Goal: Task Accomplishment & Management: Manage account settings

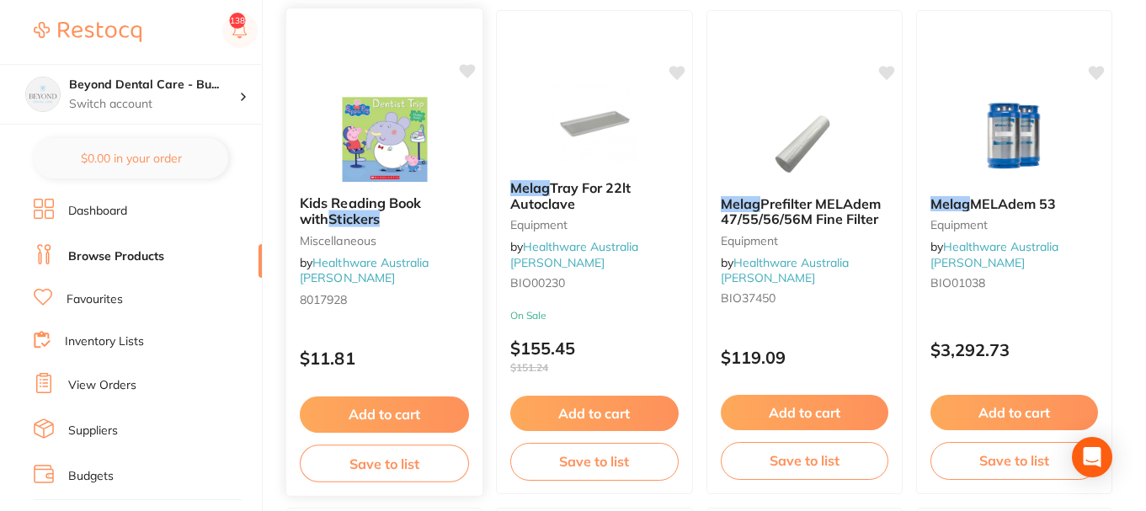
scroll to position [3704, 0]
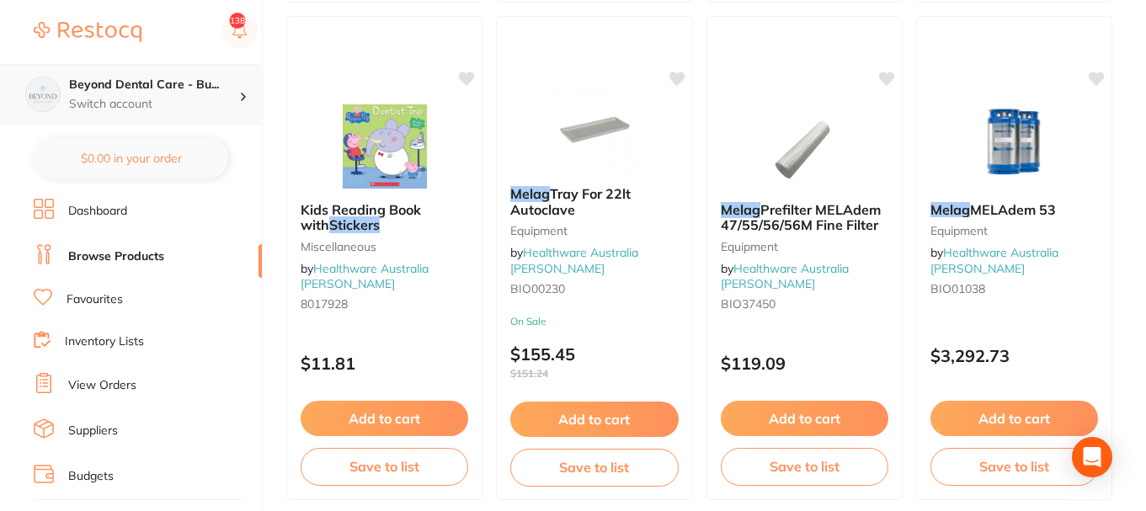
click at [225, 96] on p "Switch account" at bounding box center [154, 104] width 170 height 17
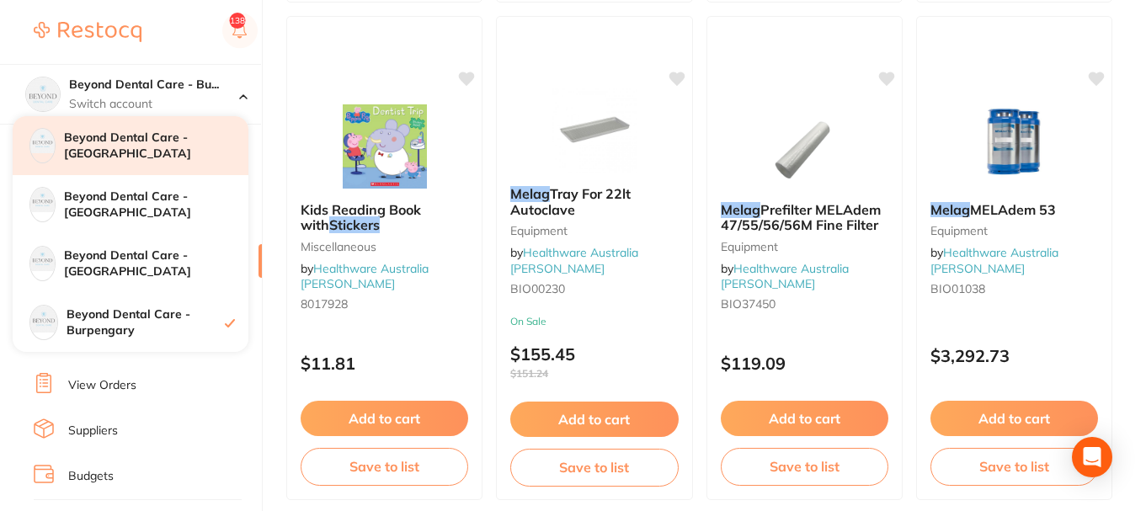
click at [123, 150] on h4 "Beyond Dental Care - [GEOGRAPHIC_DATA]" at bounding box center [156, 146] width 184 height 33
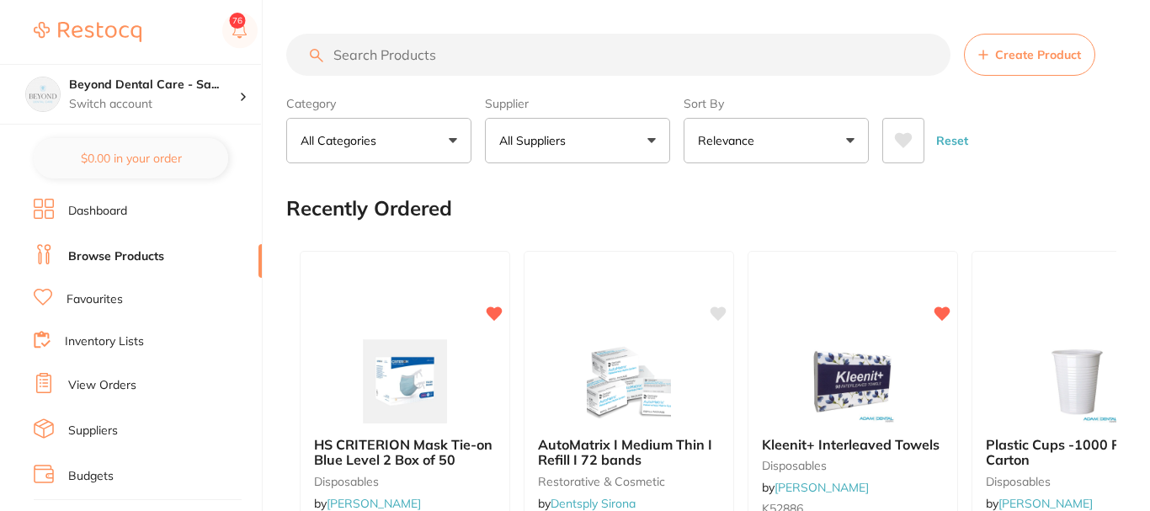
click at [391, 55] on input "search" at bounding box center [618, 55] width 664 height 42
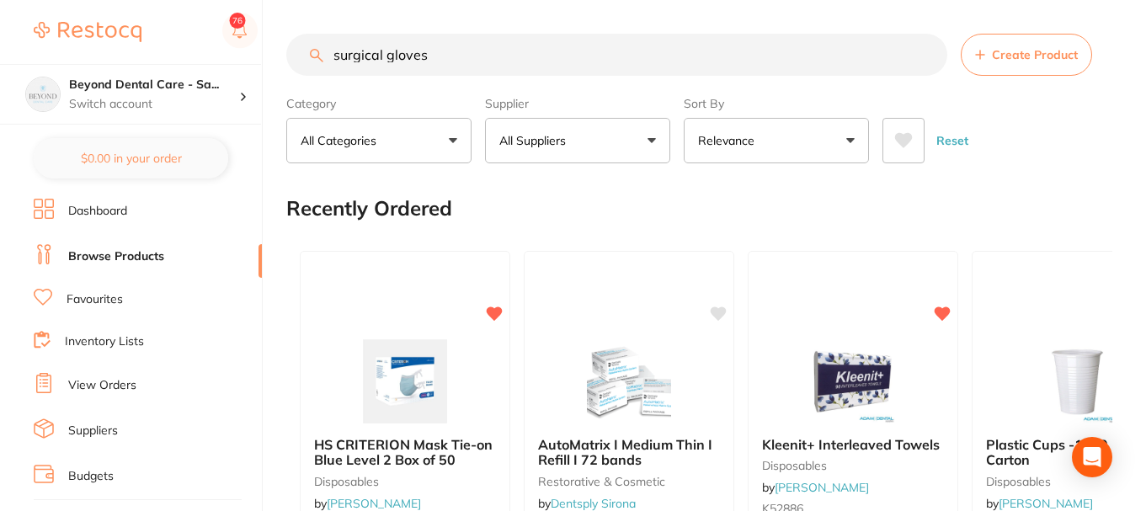
type input "surgical gloves"
click at [646, 137] on button "All Suppliers" at bounding box center [577, 140] width 185 height 45
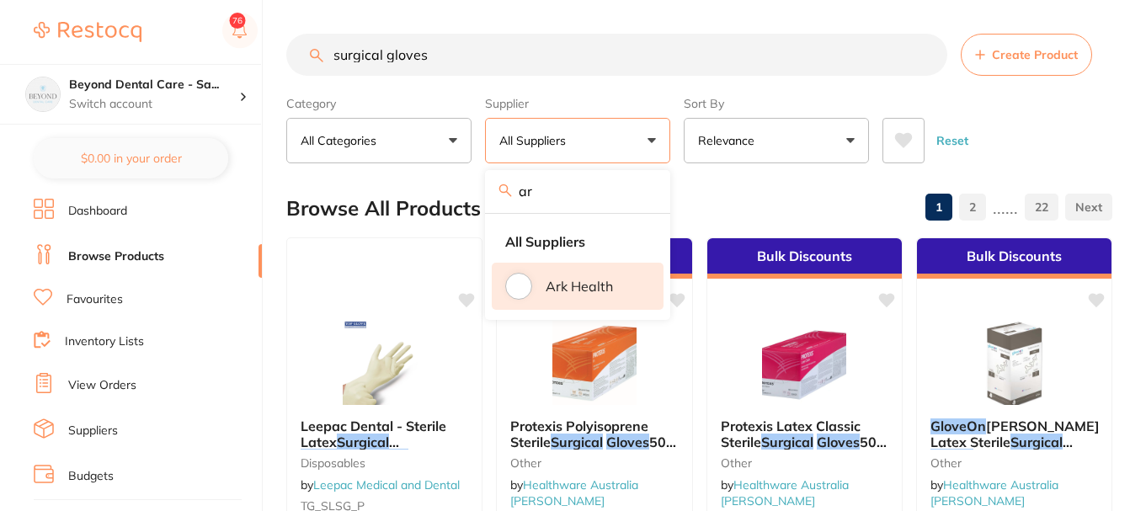
type input "ark"
click at [579, 280] on p "Ark Health" at bounding box center [579, 286] width 67 height 15
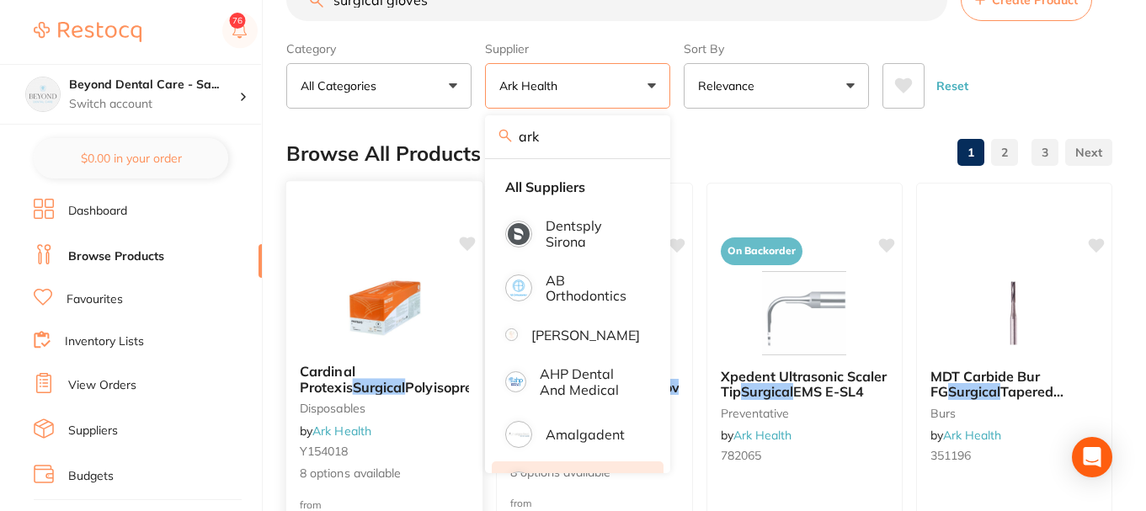
scroll to position [84, 0]
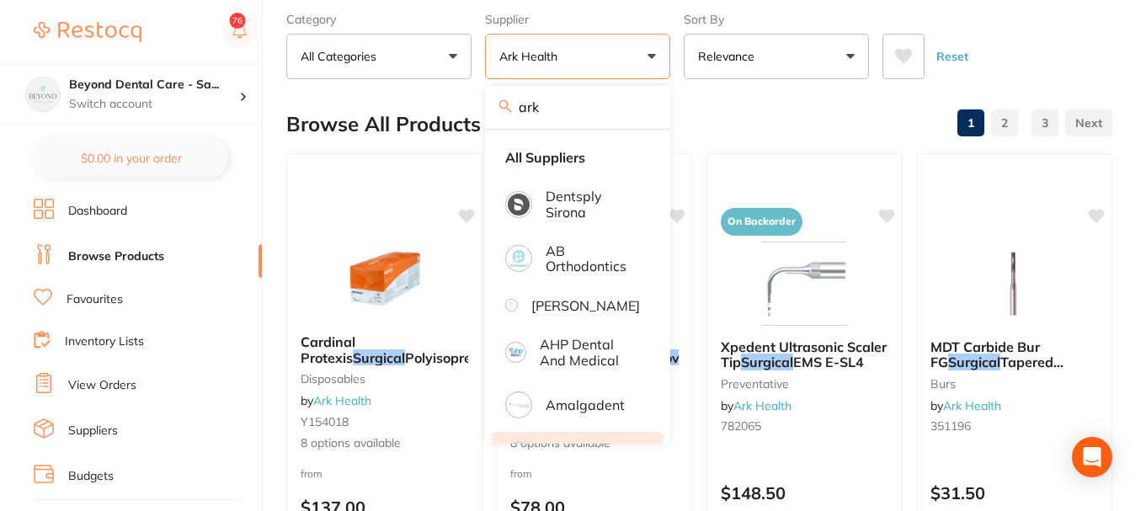
click at [720, 108] on div "Browse All Products 1 2 3" at bounding box center [699, 124] width 826 height 56
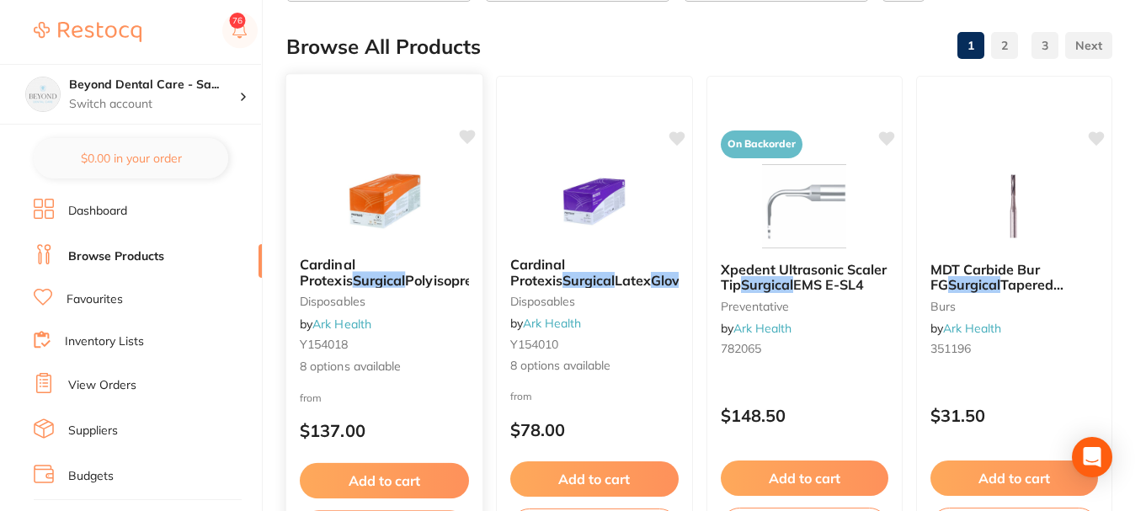
scroll to position [253, 0]
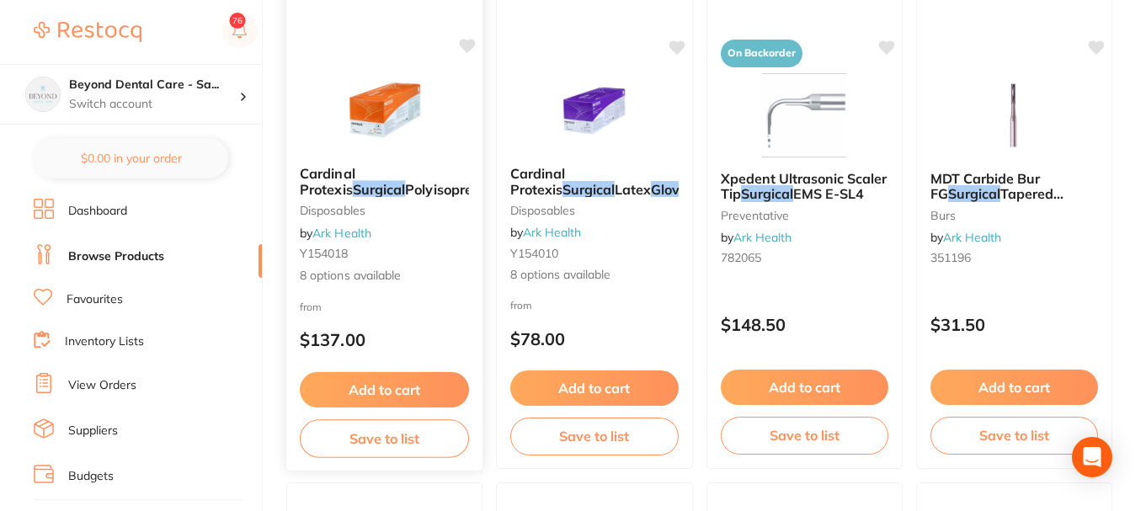
click at [350, 431] on button "Save to list" at bounding box center [384, 438] width 169 height 38
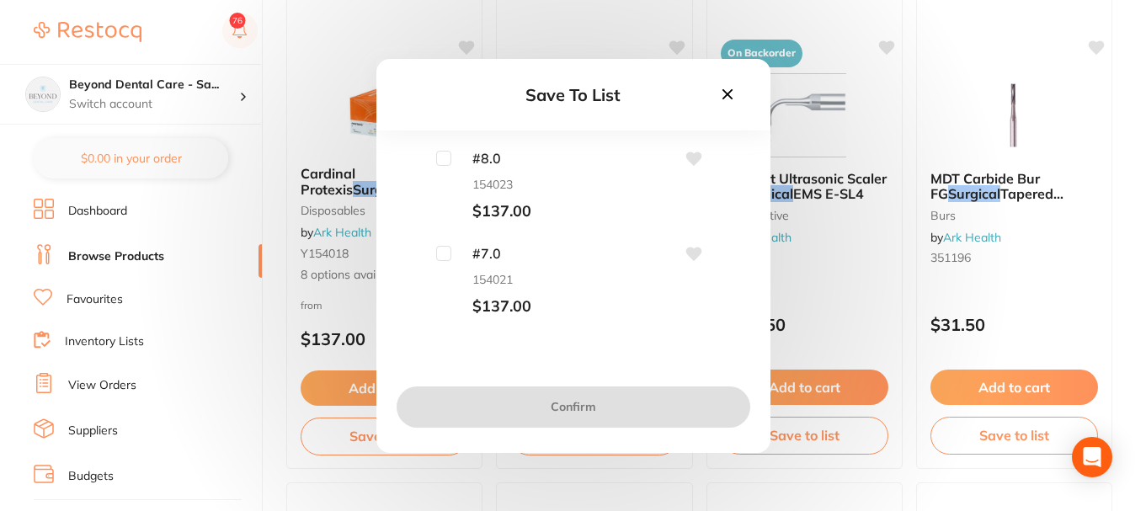
scroll to position [84, 0]
click at [439, 171] on input "checkbox" at bounding box center [443, 169] width 15 height 15
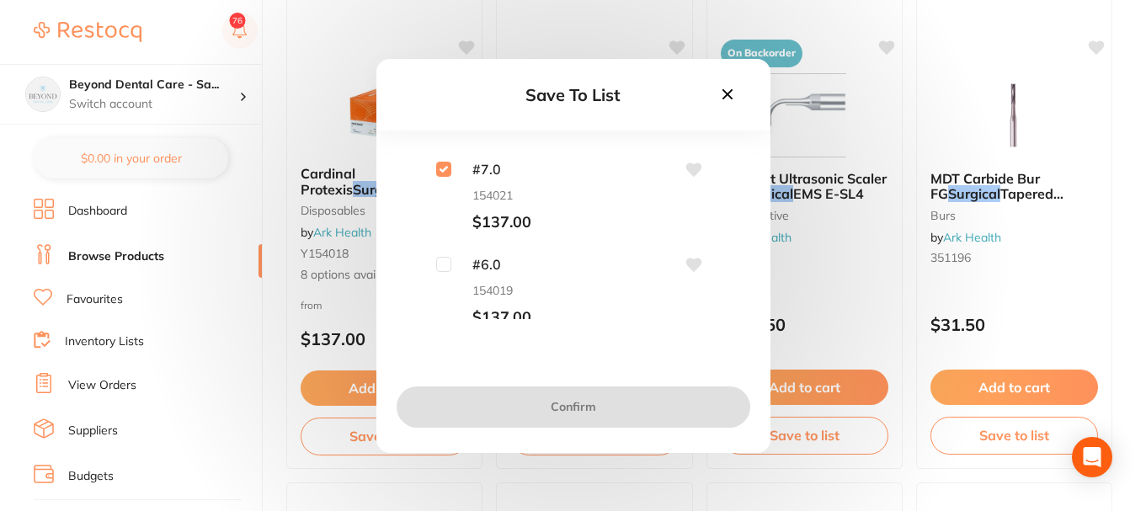
checkbox input "true"
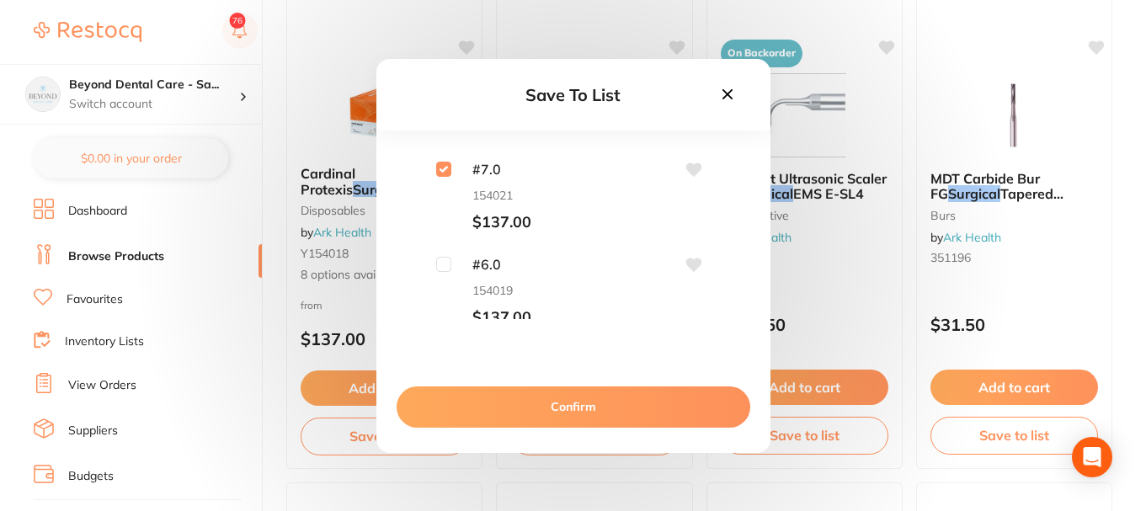
click at [441, 272] on div at bounding box center [443, 264] width 15 height 15
click at [445, 266] on input "checkbox" at bounding box center [443, 264] width 15 height 15
checkbox input "true"
click at [439, 274] on input "checkbox" at bounding box center [443, 275] width 15 height 15
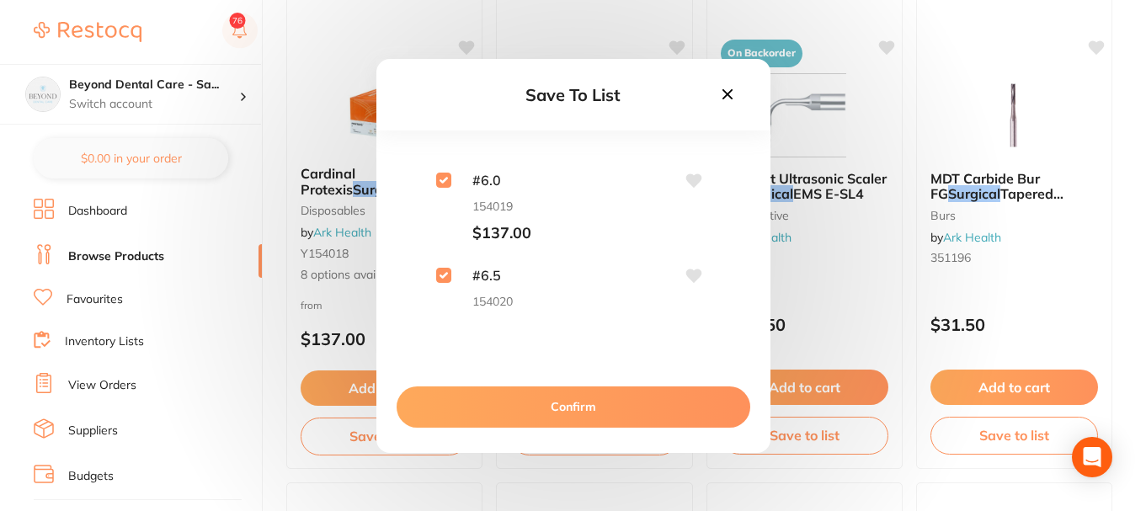
checkbox input "true"
click at [556, 407] on button "Confirm" at bounding box center [574, 406] width 354 height 40
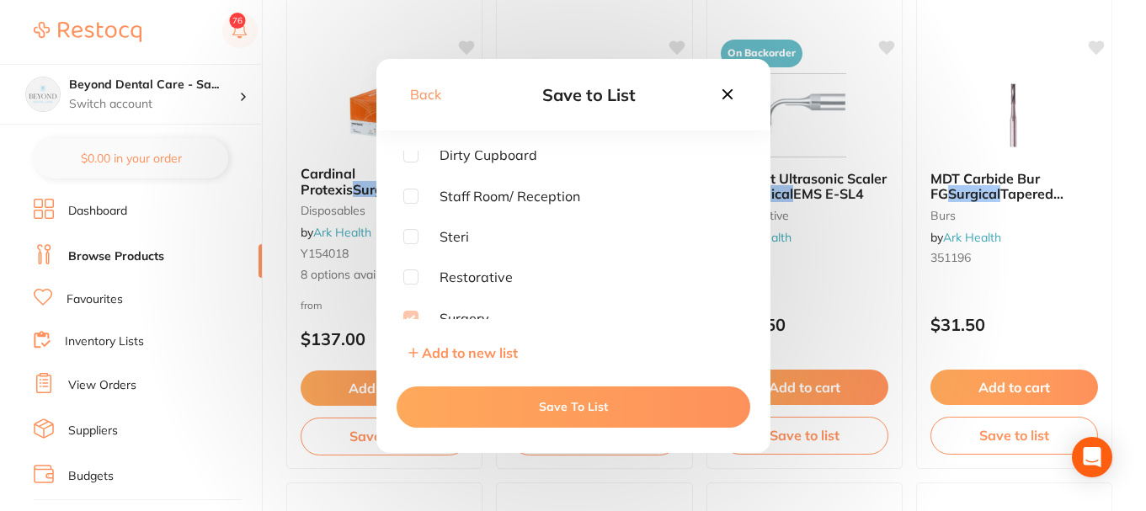
scroll to position [135, 0]
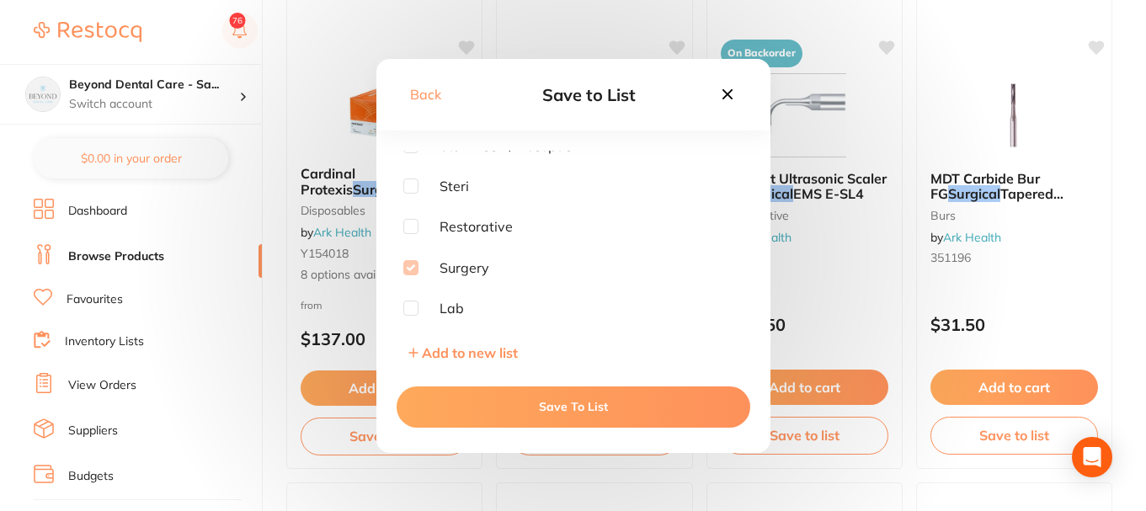
click at [539, 402] on button "Save To List" at bounding box center [574, 406] width 354 height 40
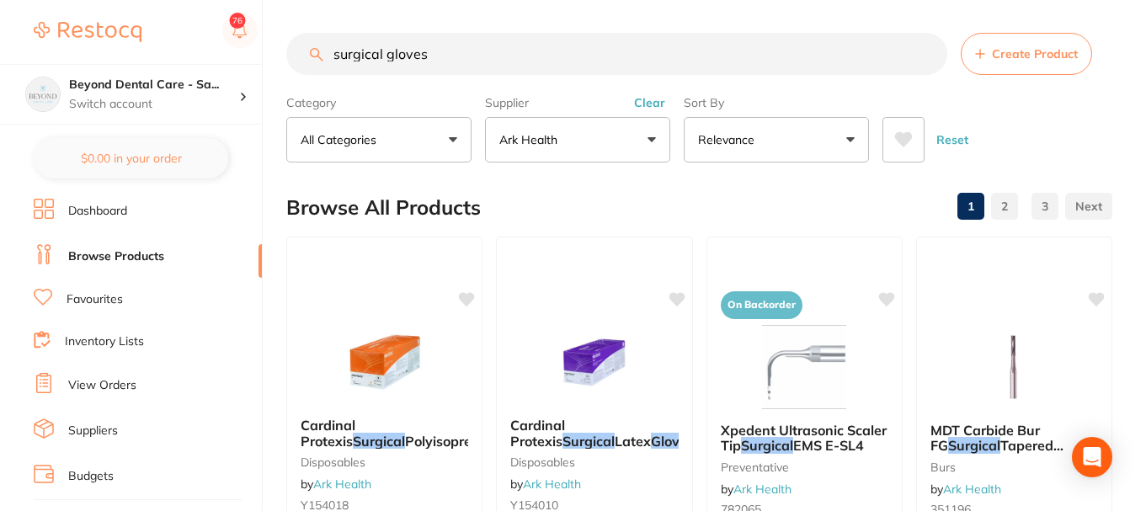
scroll to position [0, 0]
drag, startPoint x: 423, startPoint y: 48, endPoint x: 149, endPoint y: 71, distance: 275.4
click at [146, 67] on div "$0.00 Beyond Dental Care - Sa... Switch account Beyond Dental Care - Sandstone …" at bounding box center [573, 255] width 1146 height 511
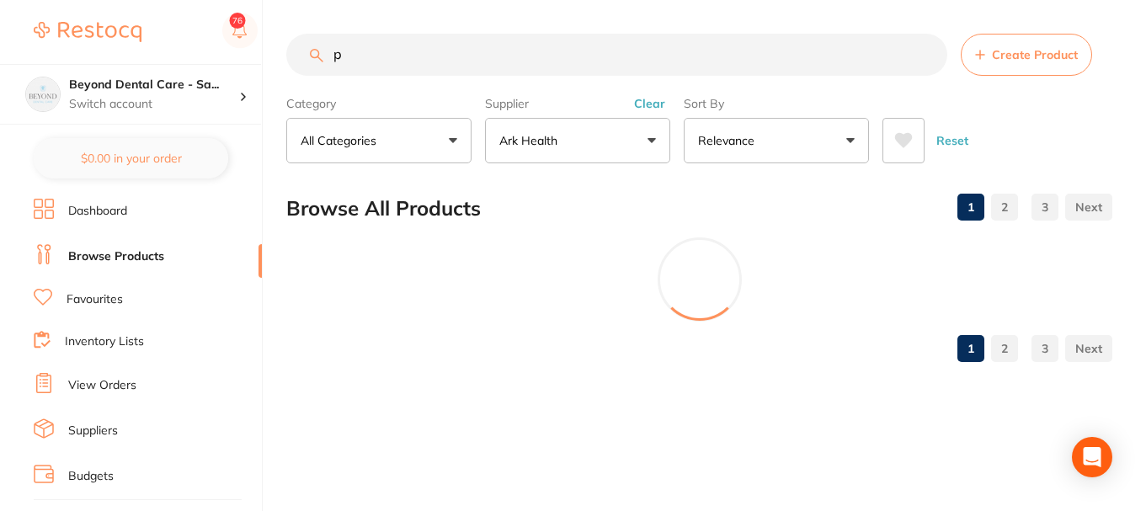
type input "p"
click at [641, 99] on button "Clear" at bounding box center [649, 103] width 41 height 15
click at [437, 56] on input "p" at bounding box center [616, 55] width 661 height 42
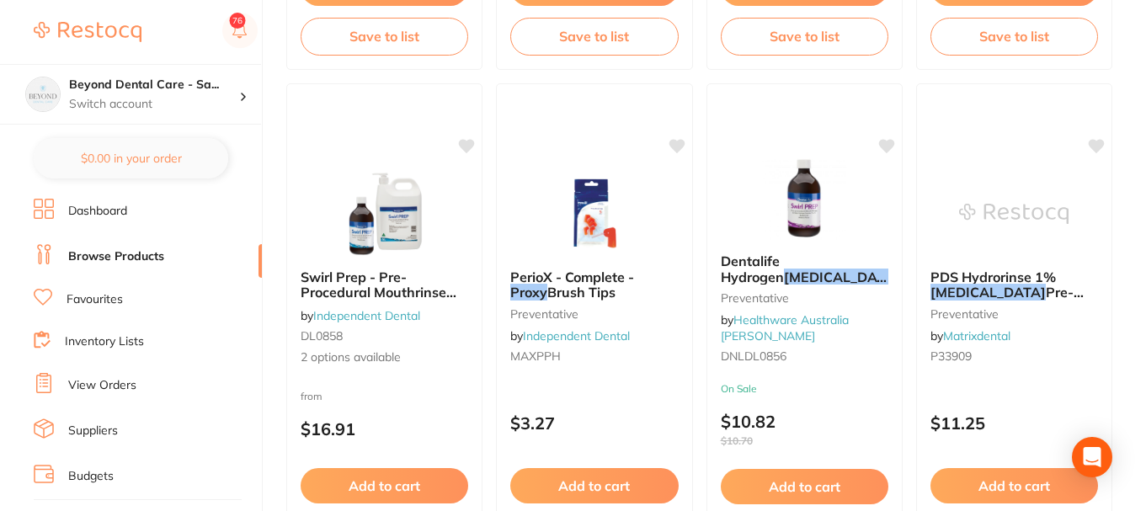
scroll to position [1179, 0]
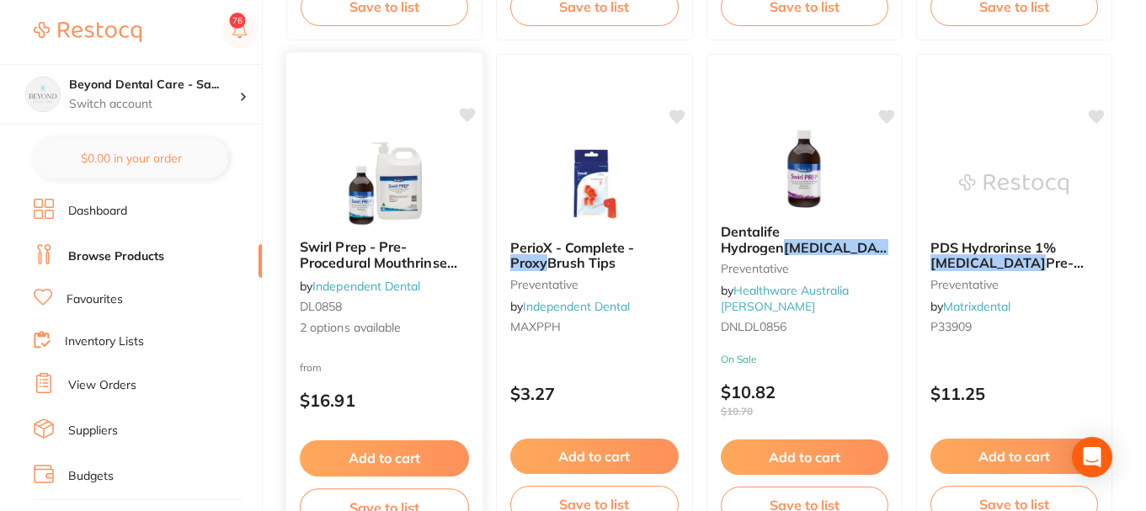
type input "peroxyl"
click at [404, 191] on img at bounding box center [384, 183] width 110 height 85
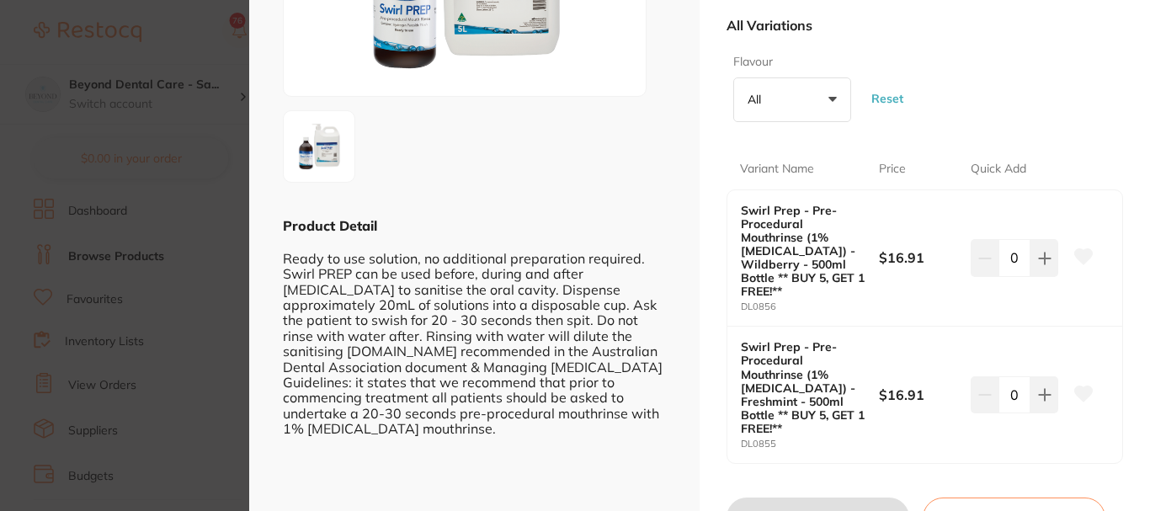
scroll to position [337, 0]
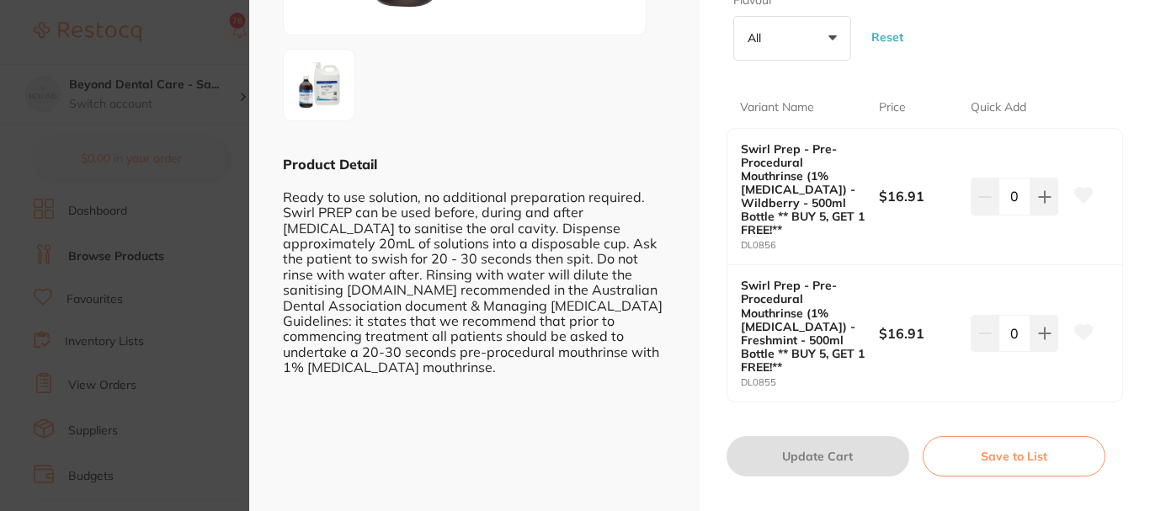
click at [226, 243] on section "Swirl Prep - Pre-Procedural Mouthrinse (1% Hydrogen Peroxide) by Independent De…" at bounding box center [575, 255] width 1150 height 511
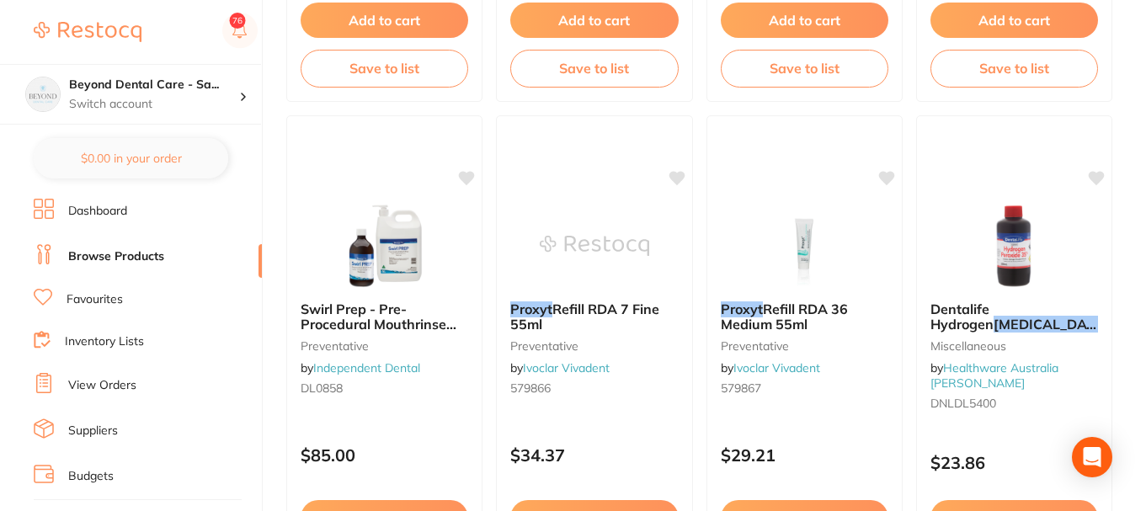
scroll to position [2778, 0]
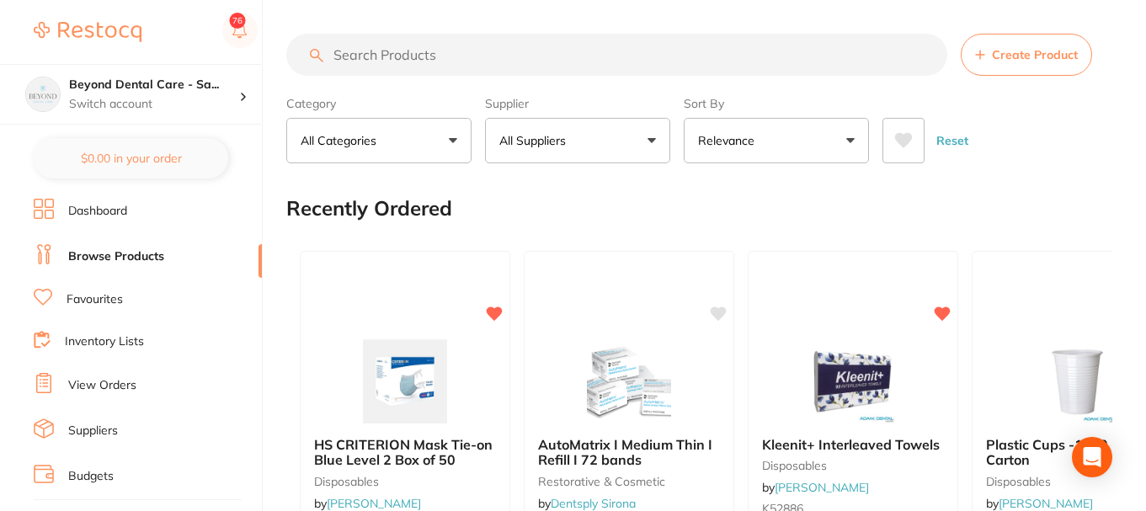
click at [429, 56] on input "search" at bounding box center [616, 55] width 661 height 42
type input "p"
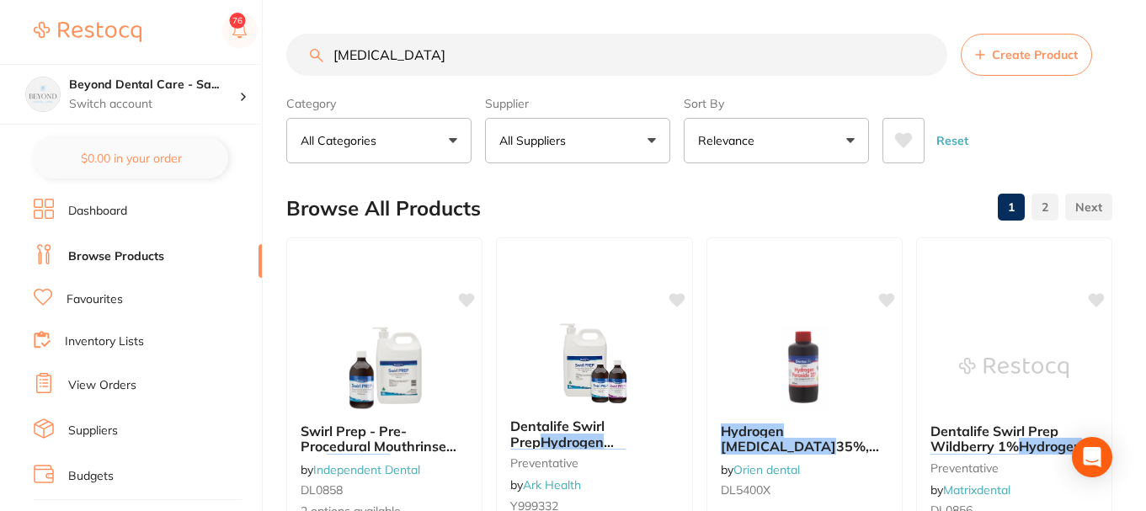
type input "hydrogen peroxide"
click at [652, 136] on button "All Suppliers" at bounding box center [577, 140] width 185 height 45
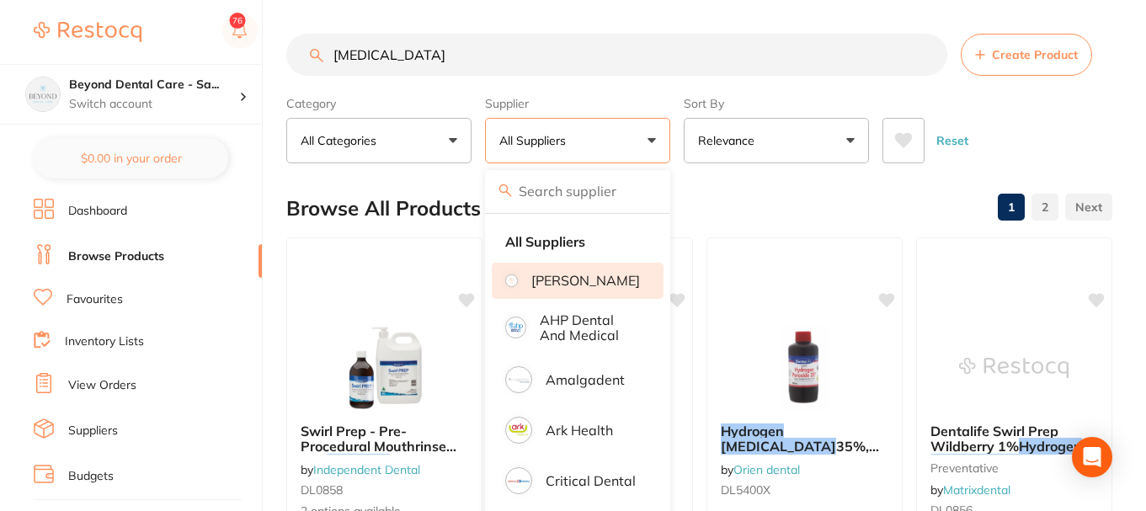
click at [579, 273] on li "[PERSON_NAME]" at bounding box center [578, 280] width 172 height 35
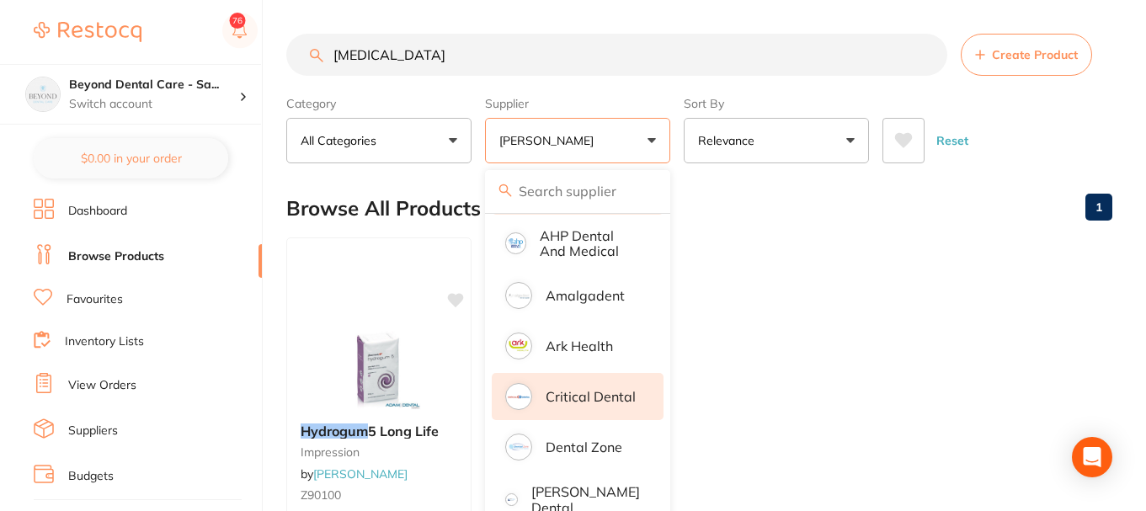
scroll to position [168, 0]
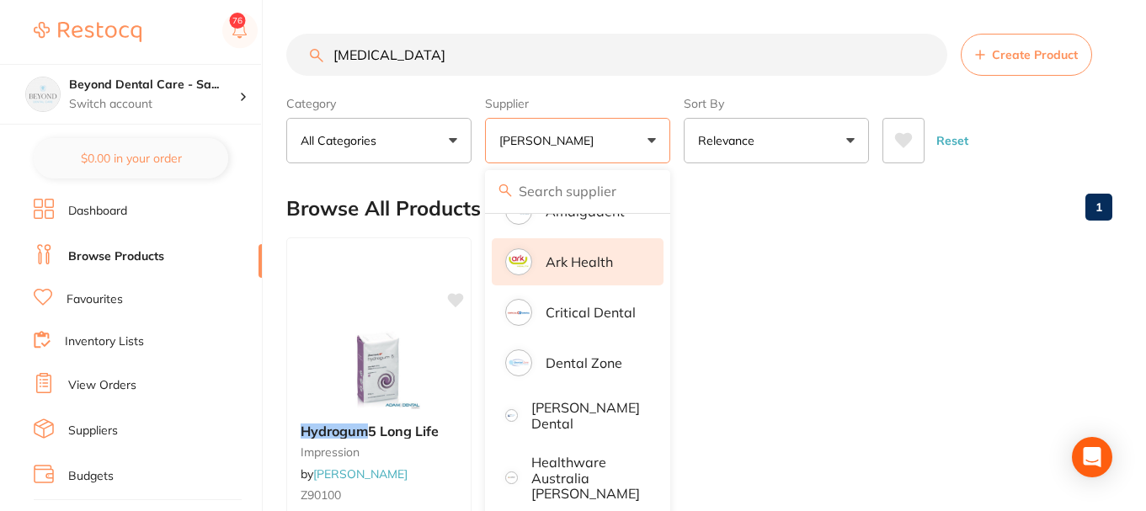
click at [575, 269] on p "Ark Health" at bounding box center [579, 261] width 67 height 15
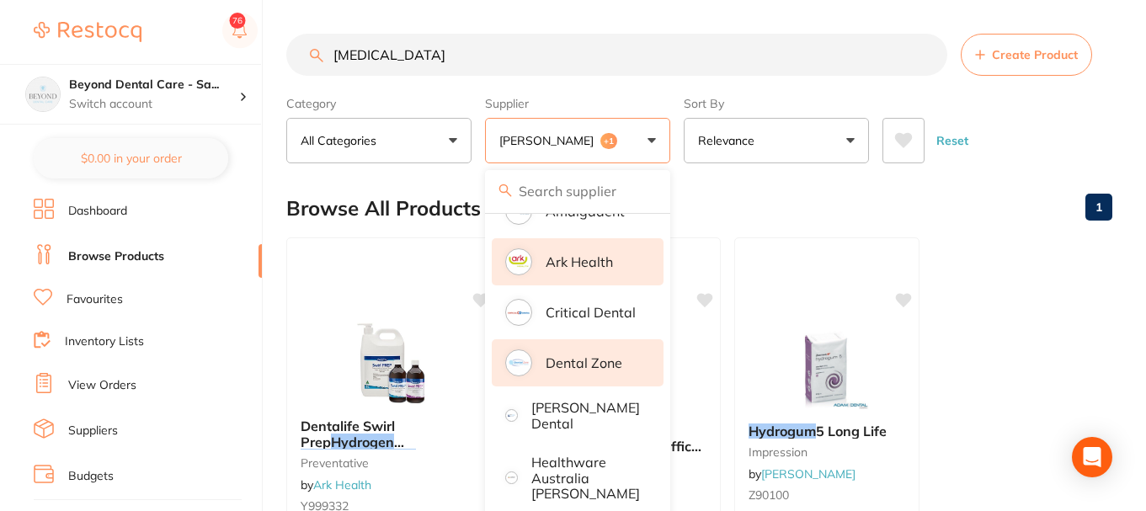
scroll to position [228, 0]
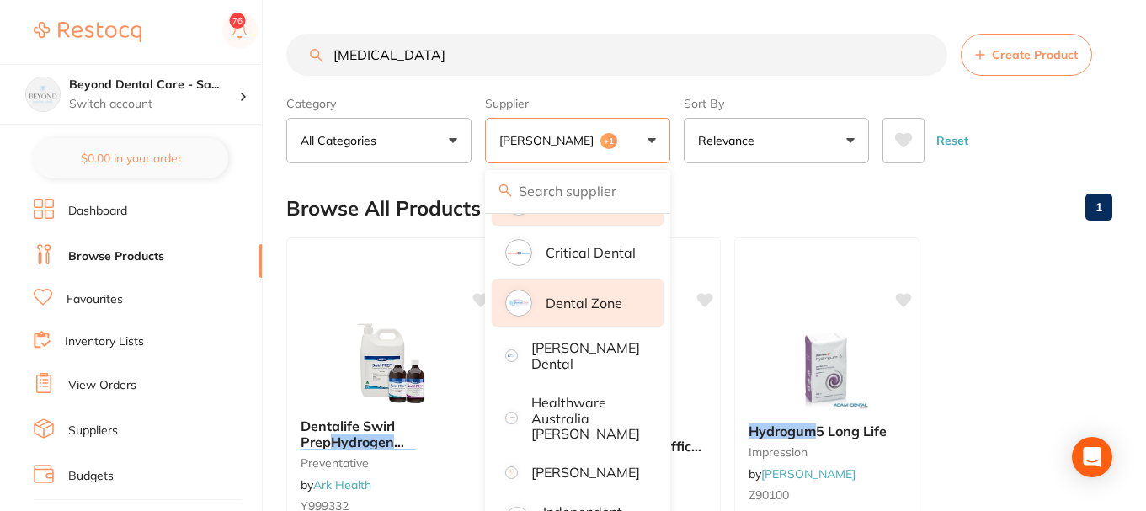
click at [572, 290] on li "Dental Zone" at bounding box center [578, 302] width 172 height 47
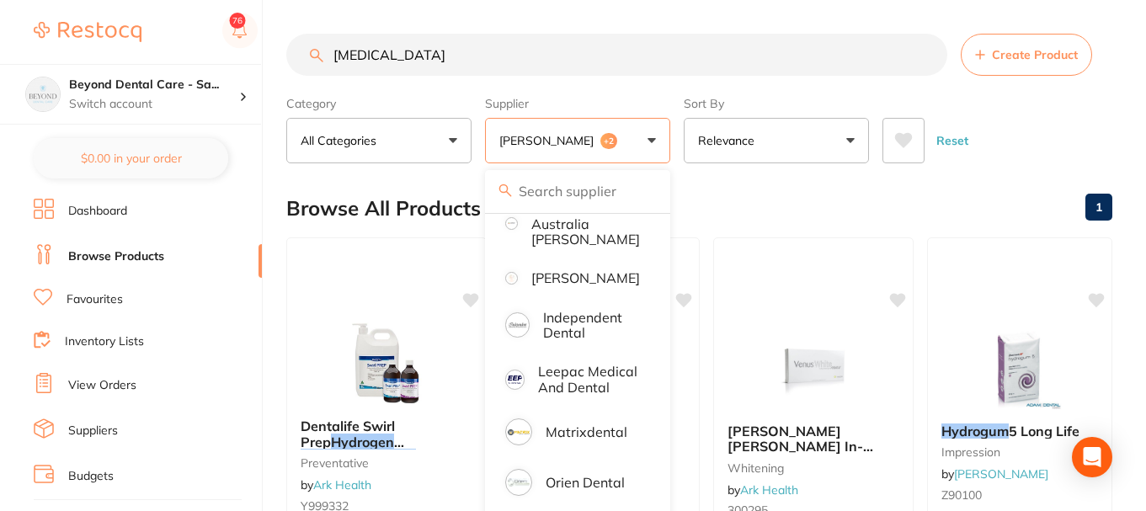
scroll to position [421, 0]
click at [573, 287] on p "Henry Schein Halas" at bounding box center [585, 279] width 109 height 15
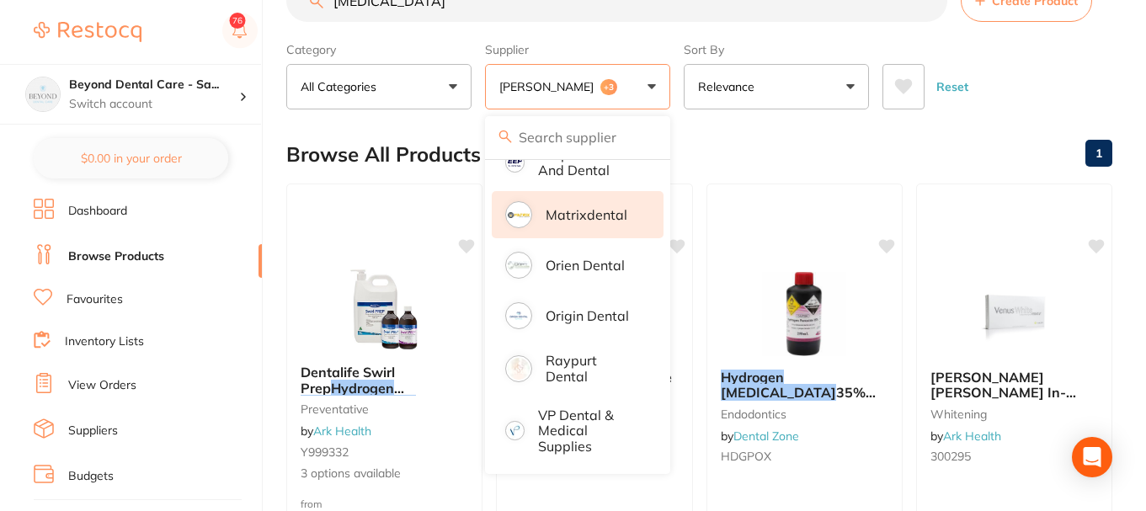
scroll to position [0, 0]
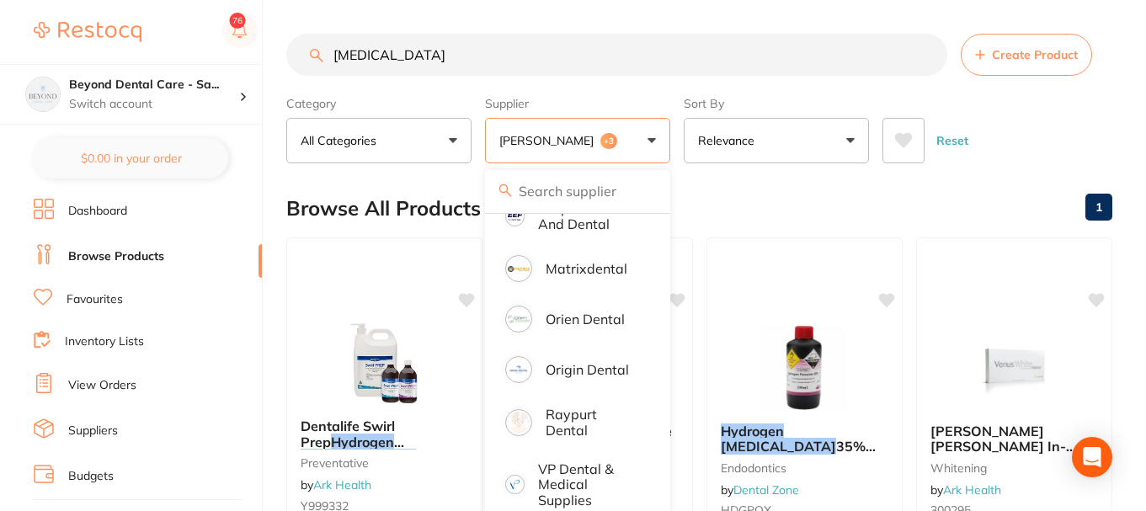
click at [645, 143] on button "Adam Dental +3" at bounding box center [577, 140] width 185 height 45
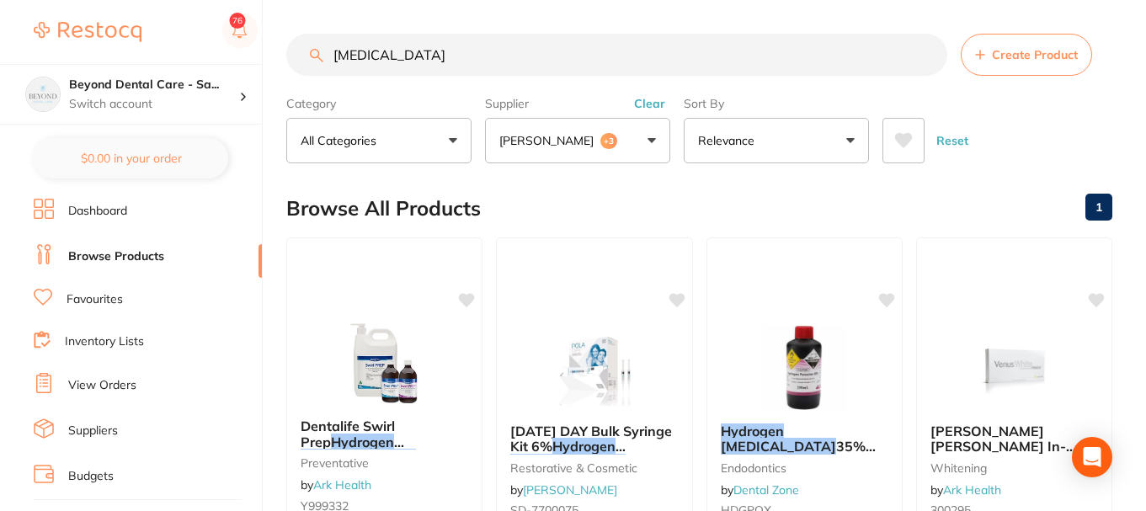
click at [652, 139] on button "Adam Dental +3" at bounding box center [577, 140] width 185 height 45
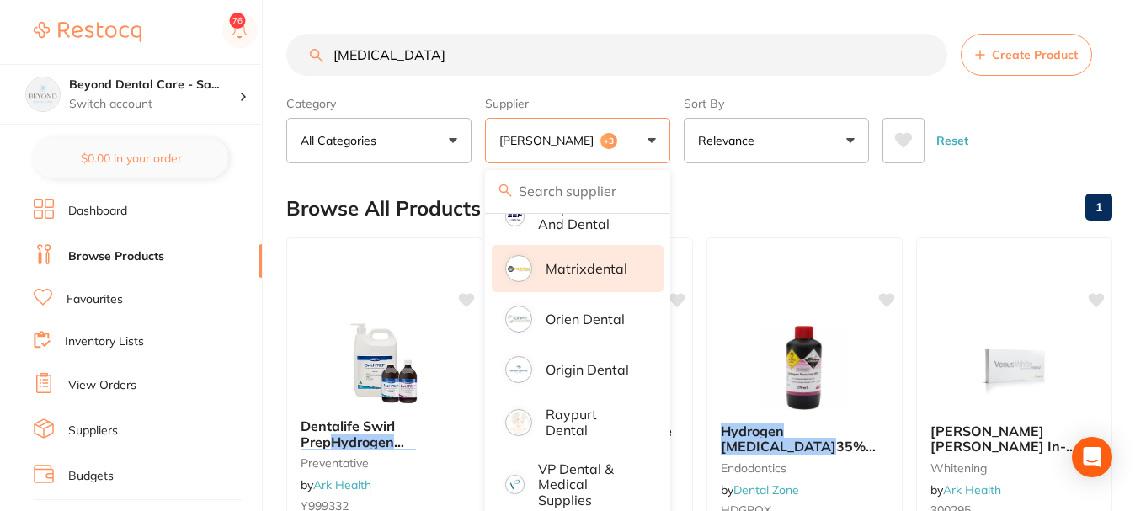
click at [572, 264] on p "Matrixdental" at bounding box center [587, 268] width 82 height 15
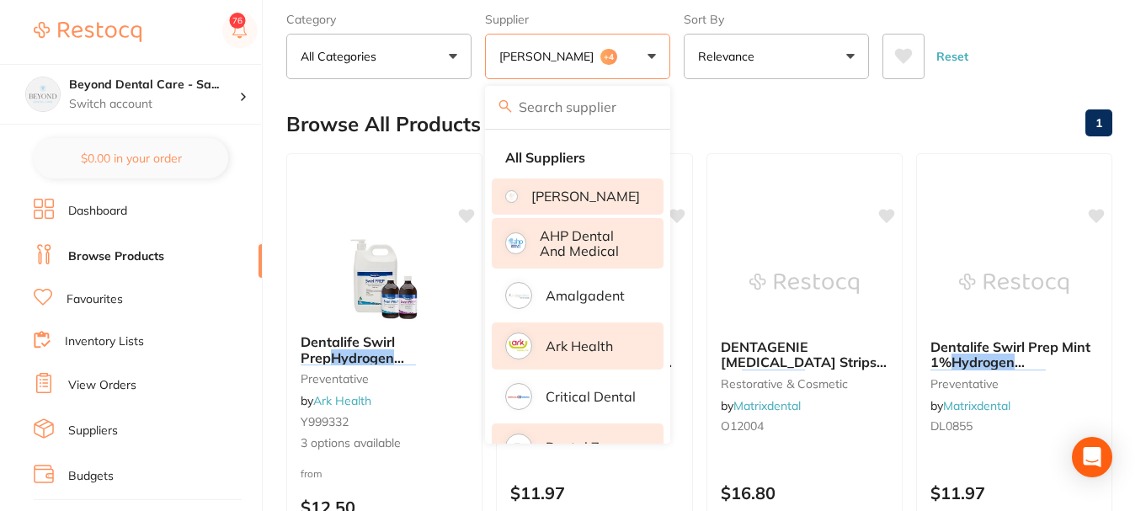
click at [586, 259] on p "AHP Dental and Medical" at bounding box center [590, 243] width 100 height 31
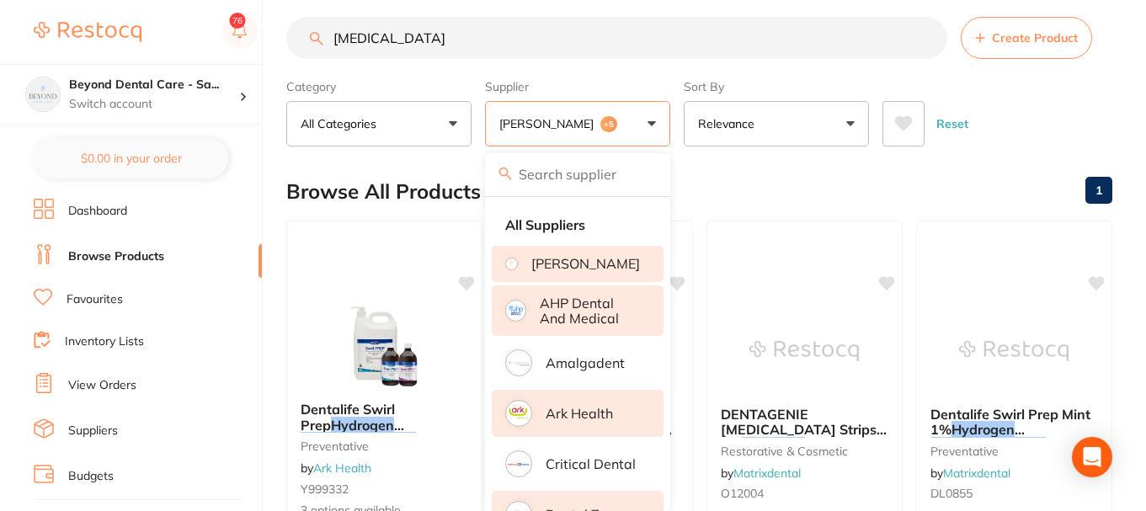
scroll to position [84, 0]
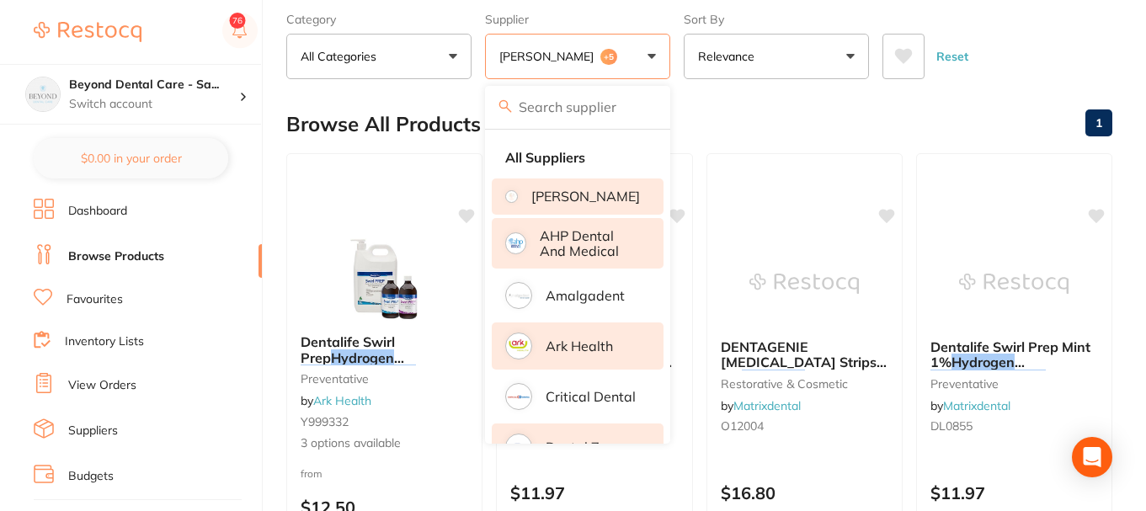
click at [650, 55] on button "Adam Dental +5" at bounding box center [577, 56] width 185 height 45
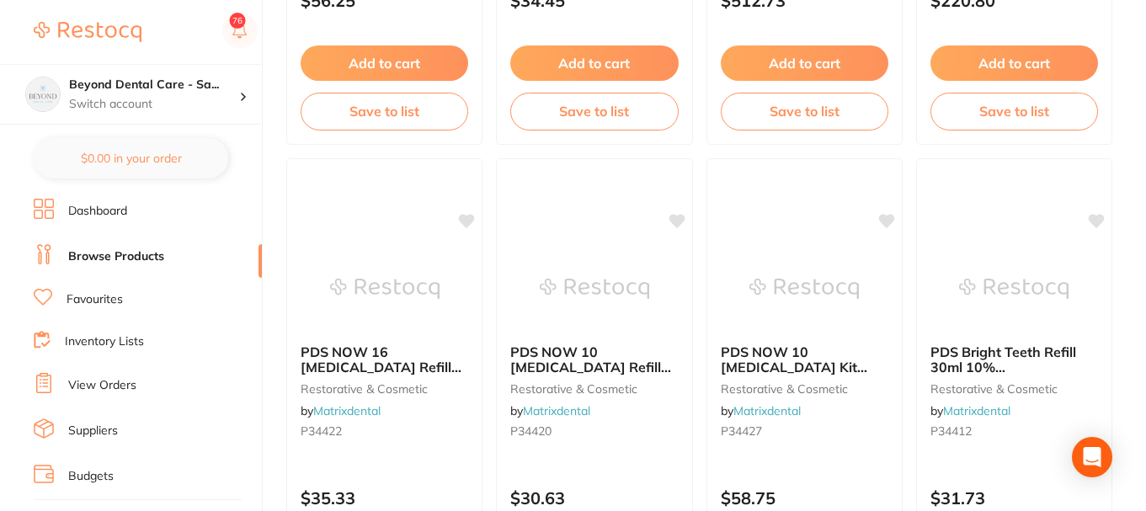
scroll to position [2105, 0]
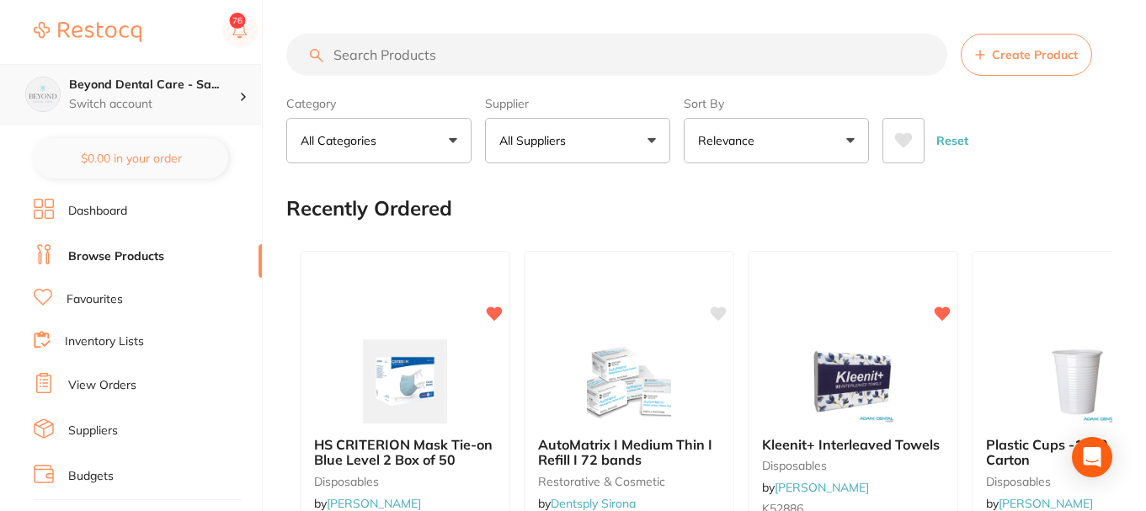
click at [242, 97] on icon at bounding box center [243, 97] width 5 height 8
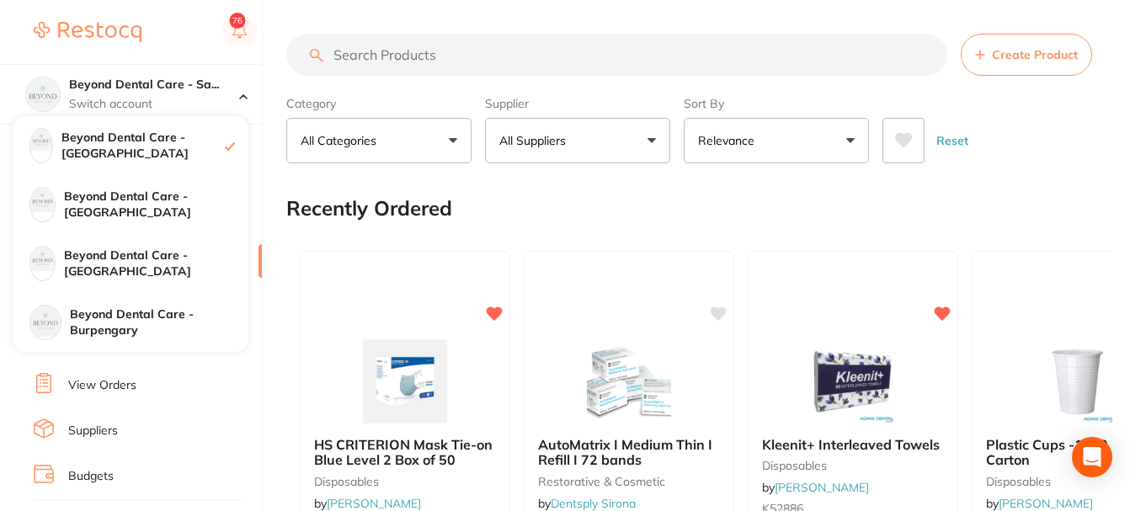
click at [397, 65] on input "search" at bounding box center [616, 55] width 661 height 42
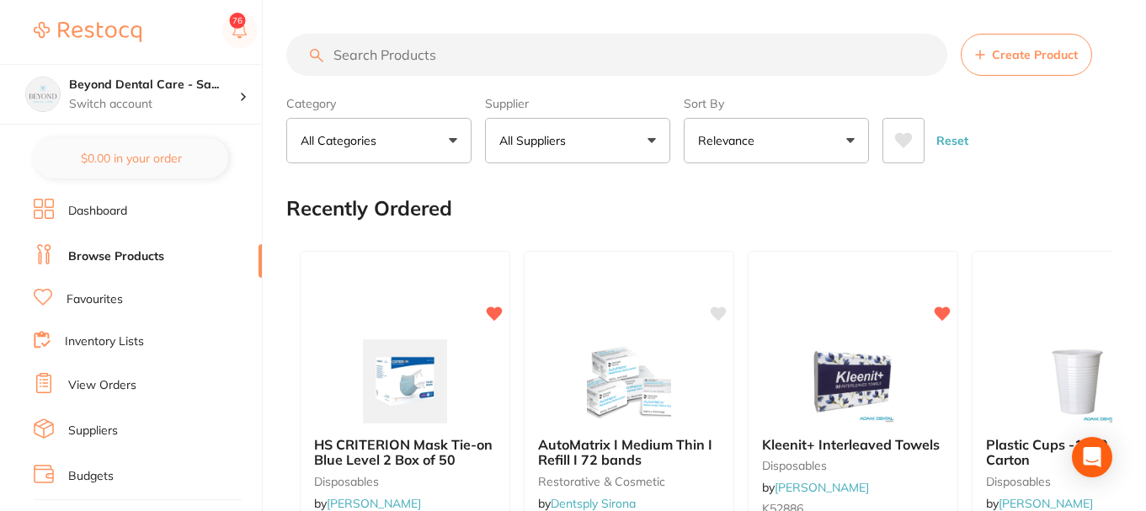
drag, startPoint x: 110, startPoint y: 296, endPoint x: 267, endPoint y: 200, distance: 184.1
click at [109, 296] on link "Favourites" at bounding box center [95, 299] width 56 height 17
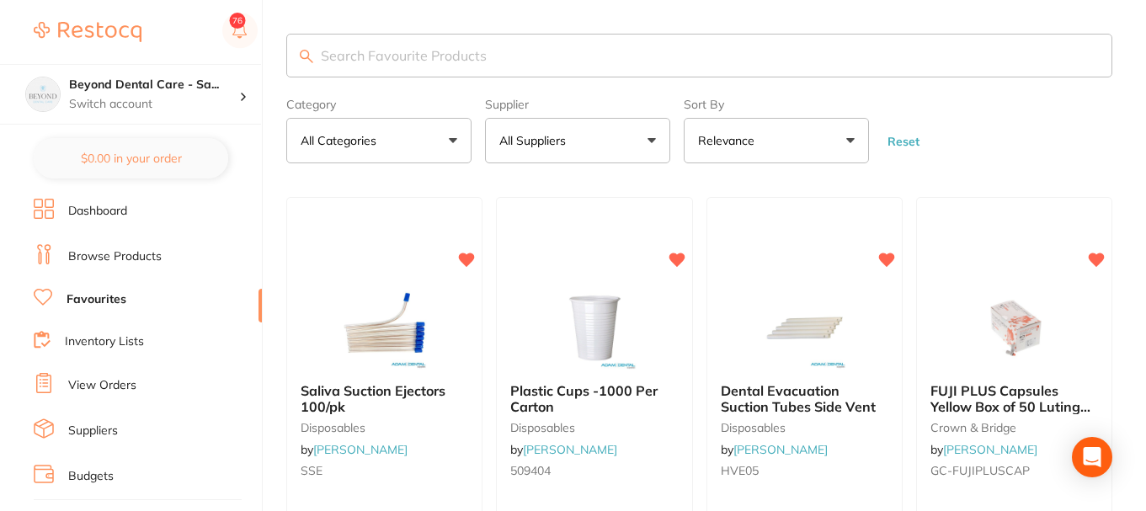
click at [434, 66] on input "search" at bounding box center [699, 56] width 826 height 44
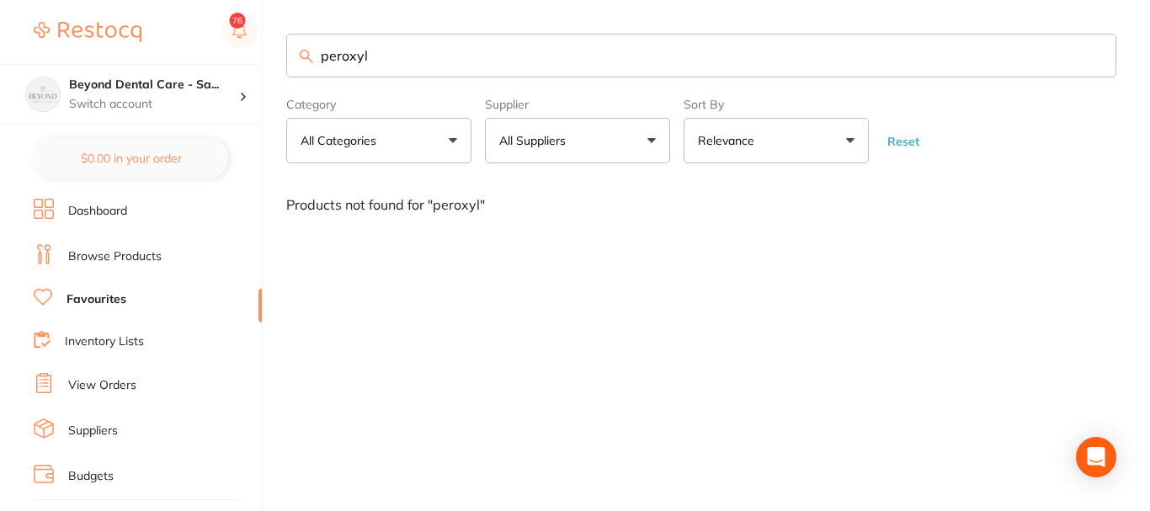
type input "peroxyl"
click at [125, 254] on link "Browse Products" at bounding box center [114, 256] width 93 height 17
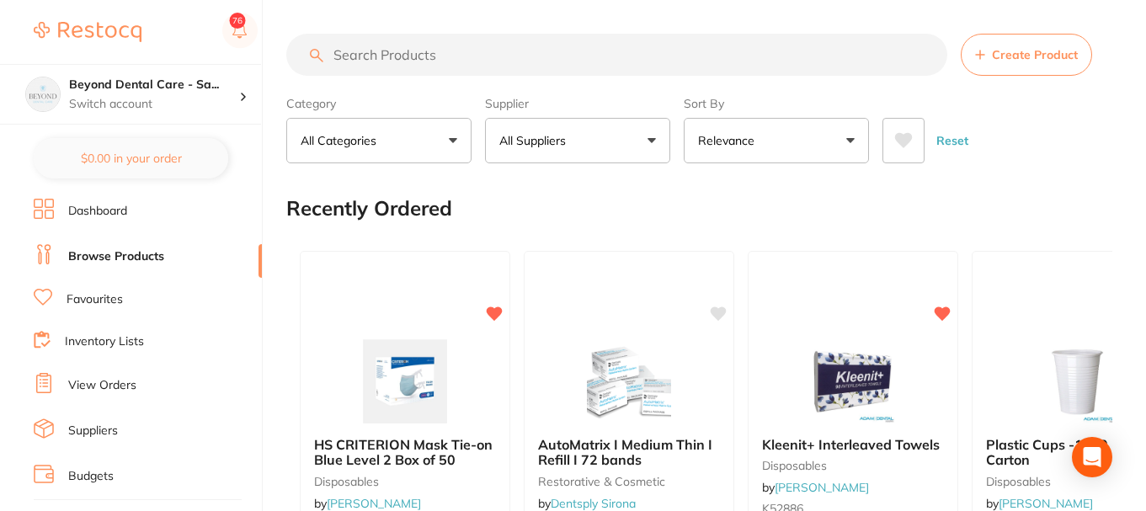
click at [407, 57] on input "search" at bounding box center [616, 55] width 661 height 42
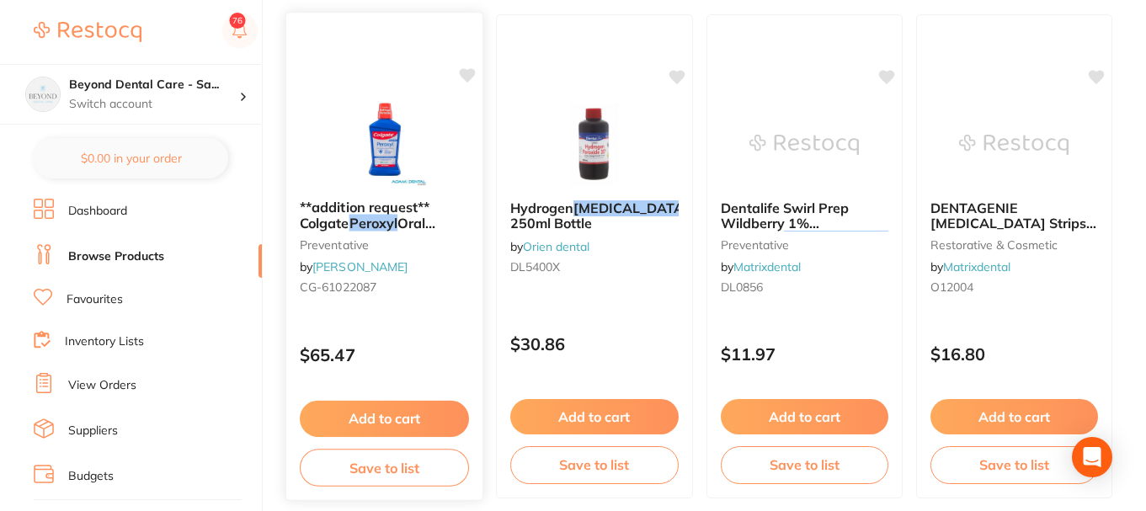
scroll to position [253, 0]
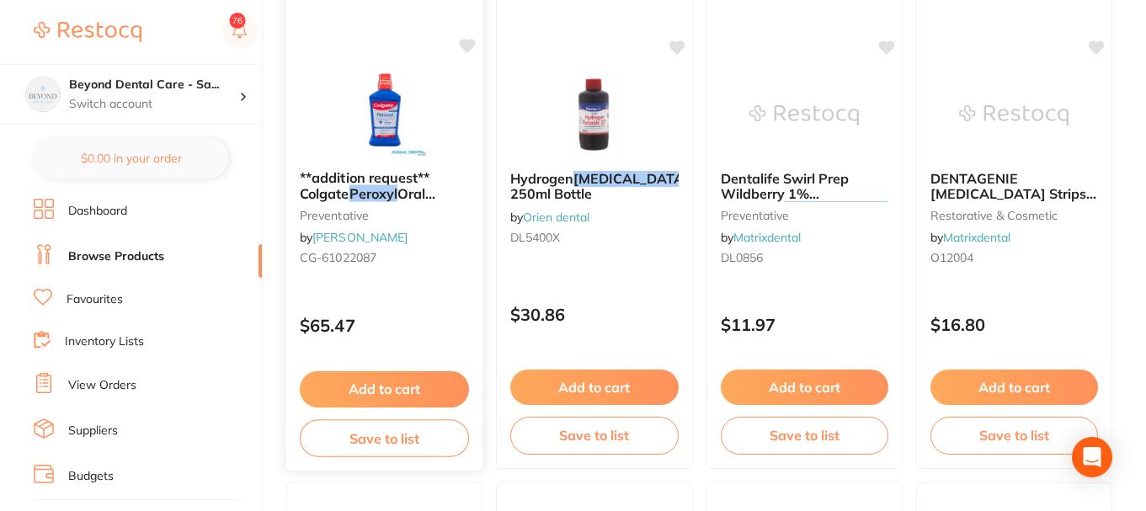
type input "peroxyl"
click at [377, 437] on button "Save to list" at bounding box center [384, 438] width 169 height 38
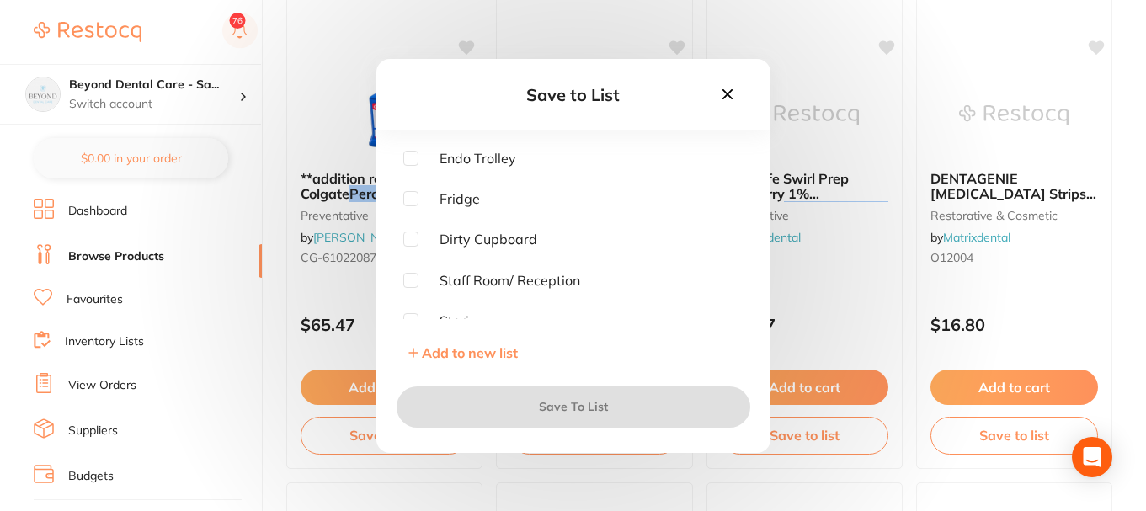
scroll to position [135, 0]
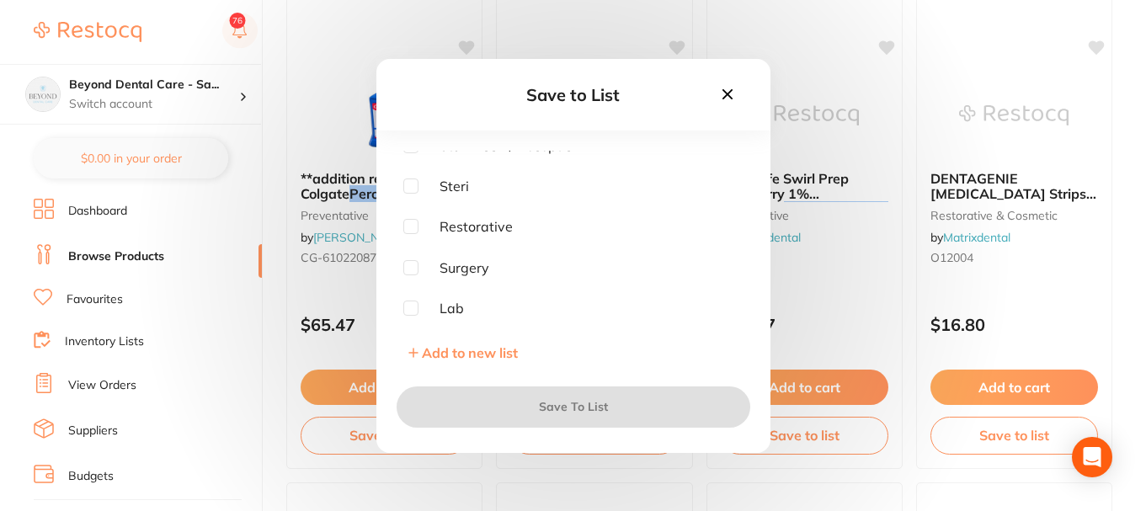
click at [410, 267] on input "checkbox" at bounding box center [410, 267] width 15 height 15
checkbox input "true"
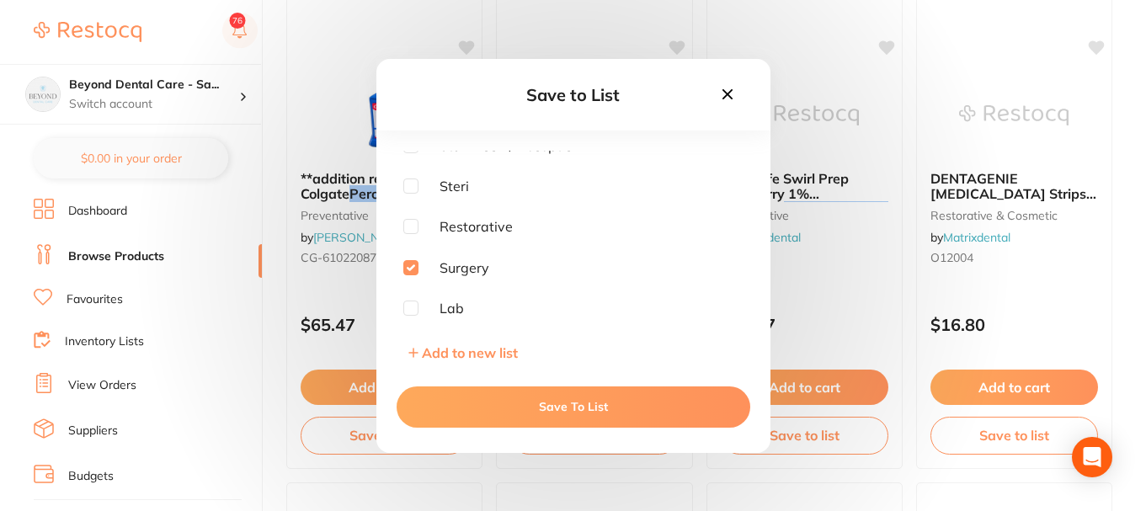
click at [492, 414] on button "Save To List" at bounding box center [574, 406] width 354 height 40
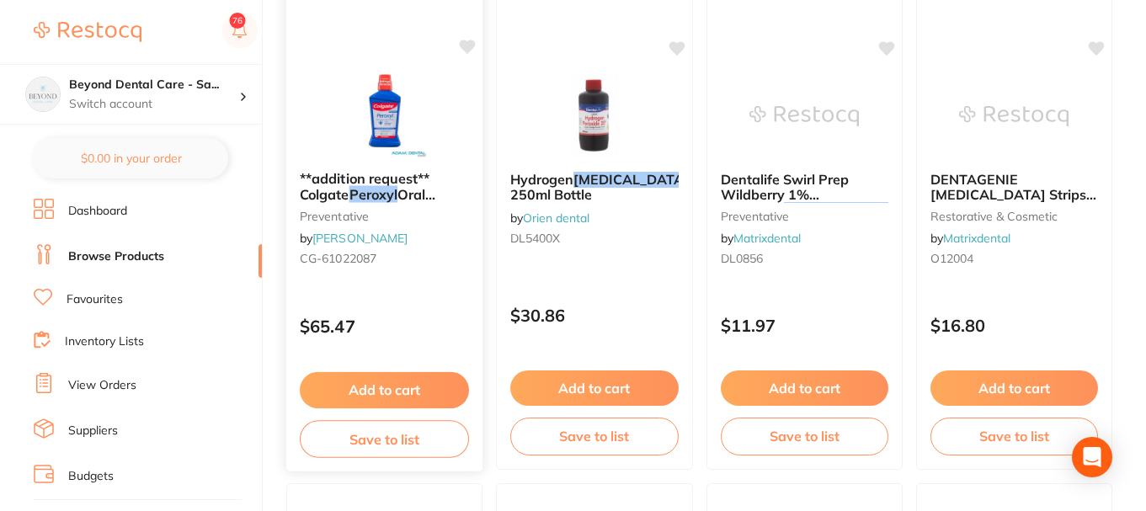
scroll to position [253, 0]
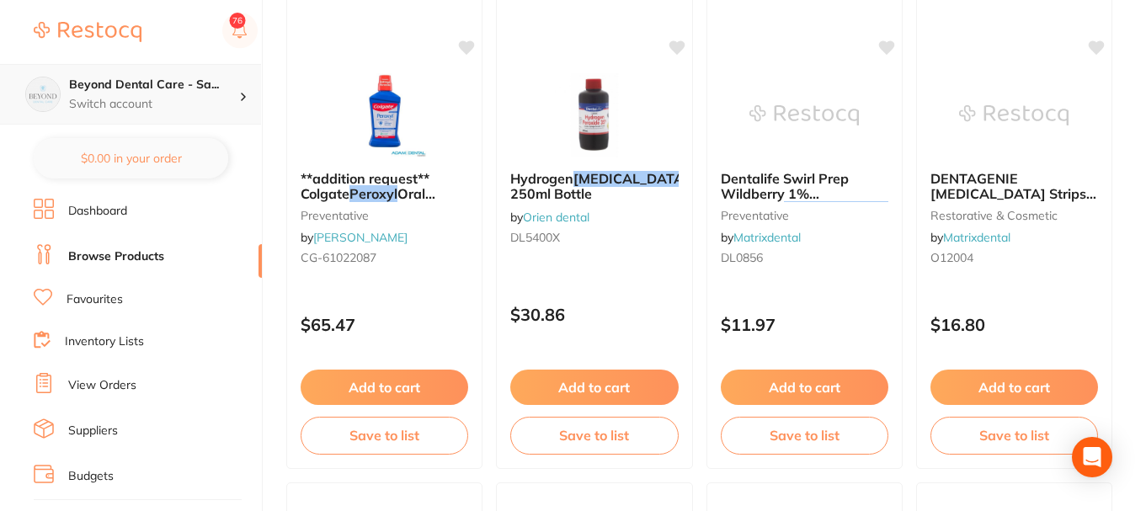
click at [205, 103] on p "Switch account" at bounding box center [154, 104] width 170 height 17
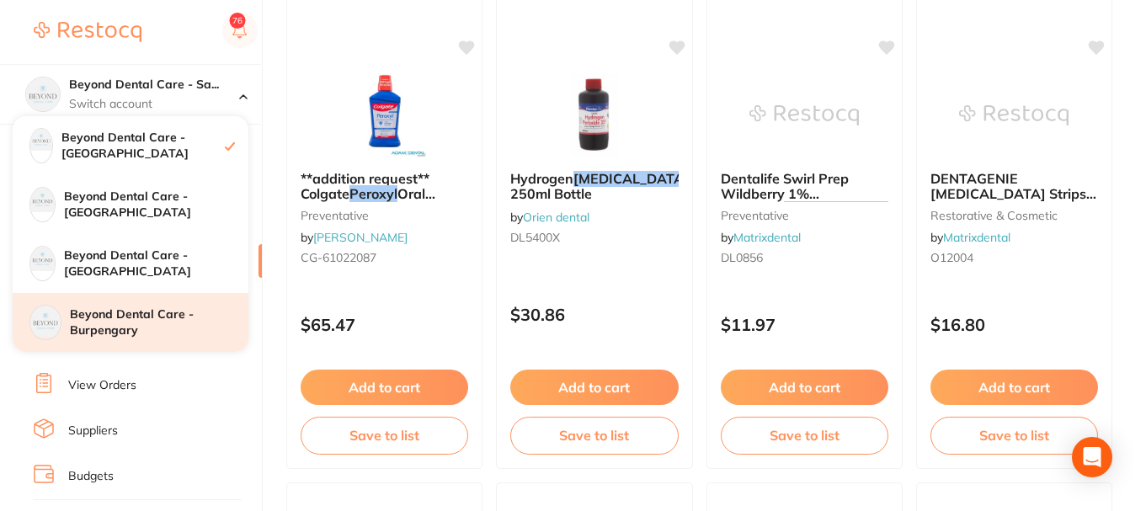
click at [173, 327] on h4 "Beyond Dental Care - Burpengary" at bounding box center [159, 322] width 178 height 33
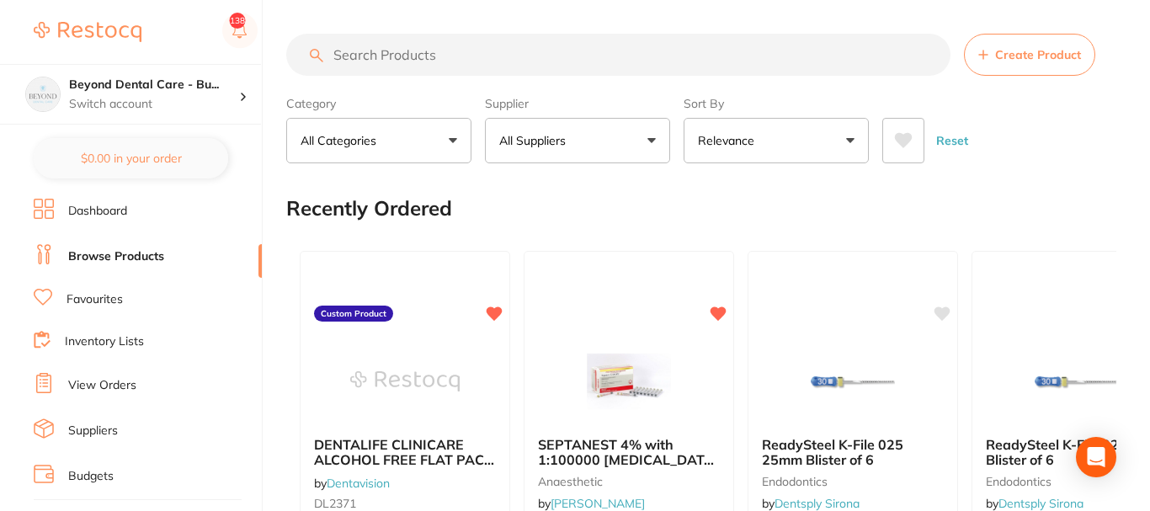
click at [462, 48] on input "search" at bounding box center [618, 55] width 664 height 42
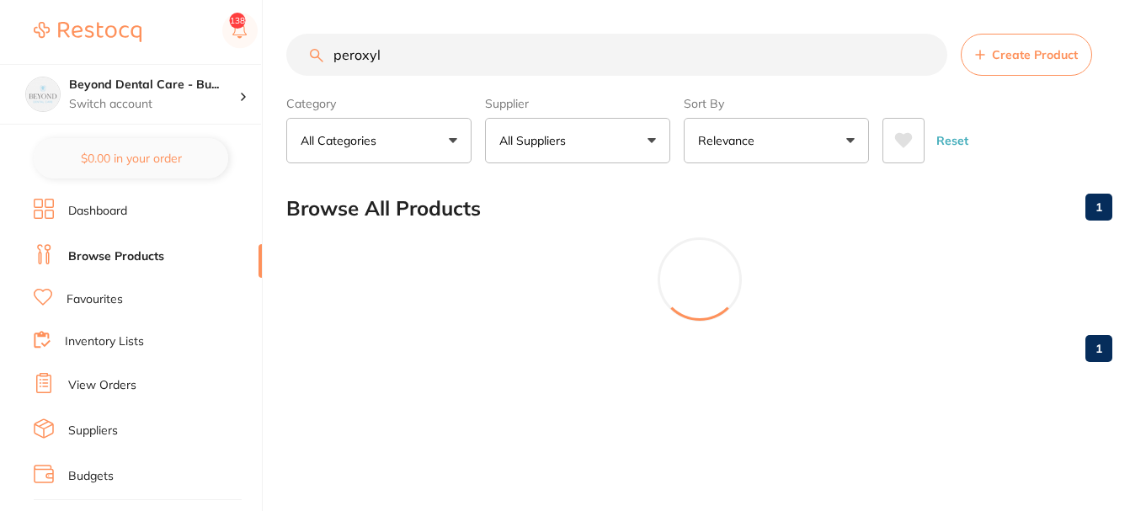
type input "peroxyl"
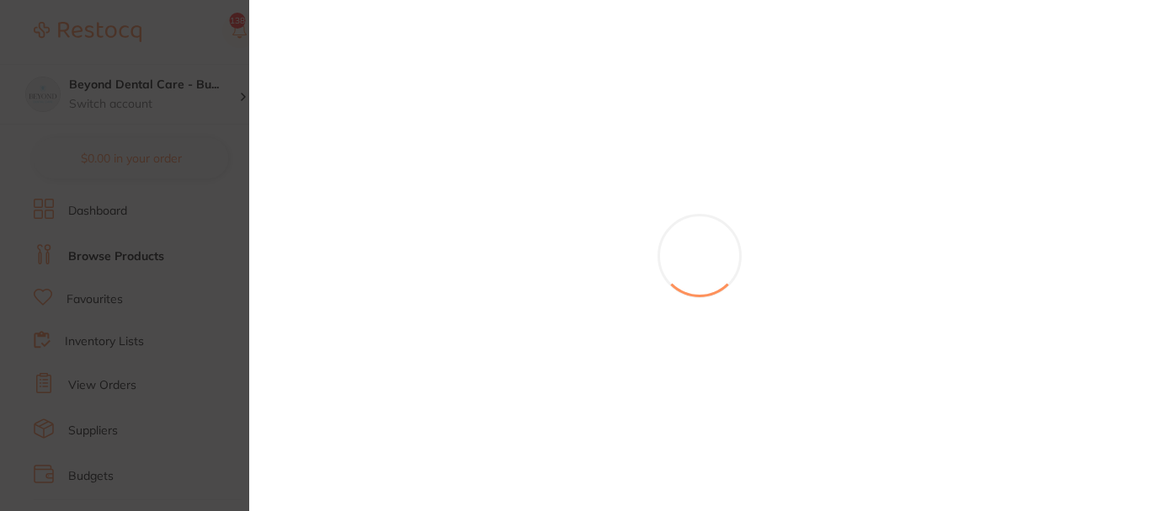
click at [195, 178] on section at bounding box center [575, 255] width 1150 height 511
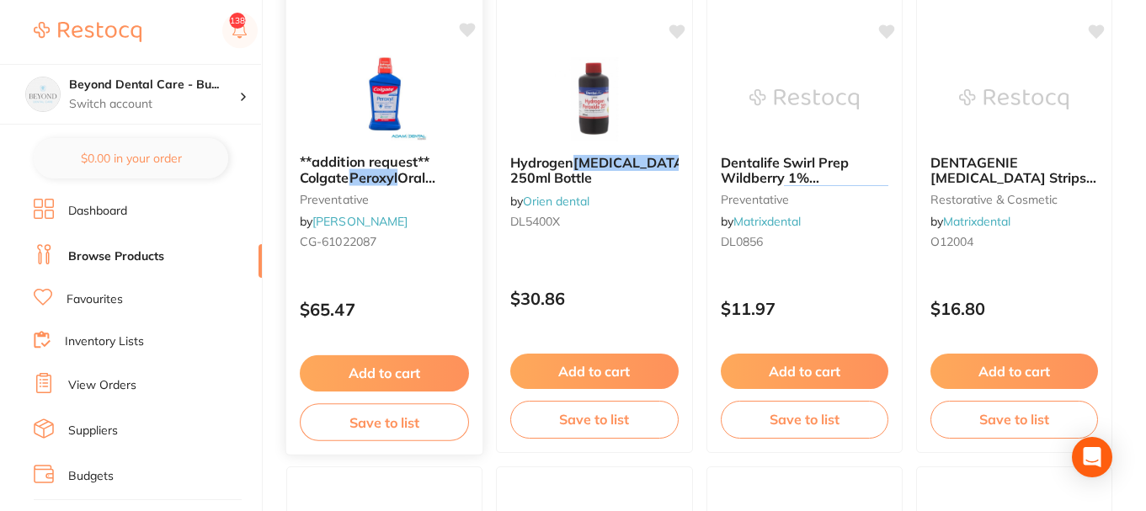
scroll to position [269, 0]
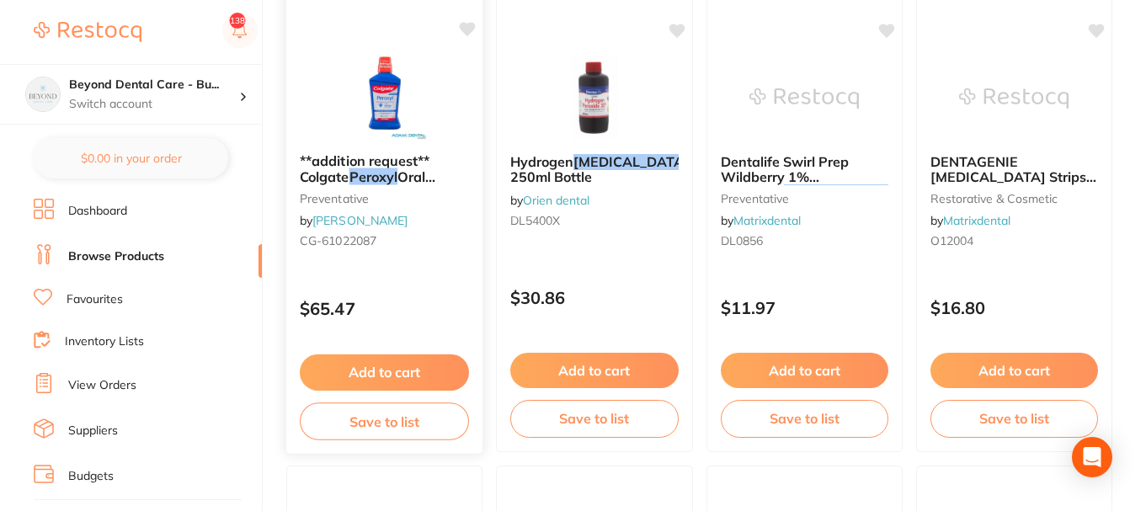
click at [394, 418] on button "Save to list" at bounding box center [384, 421] width 169 height 38
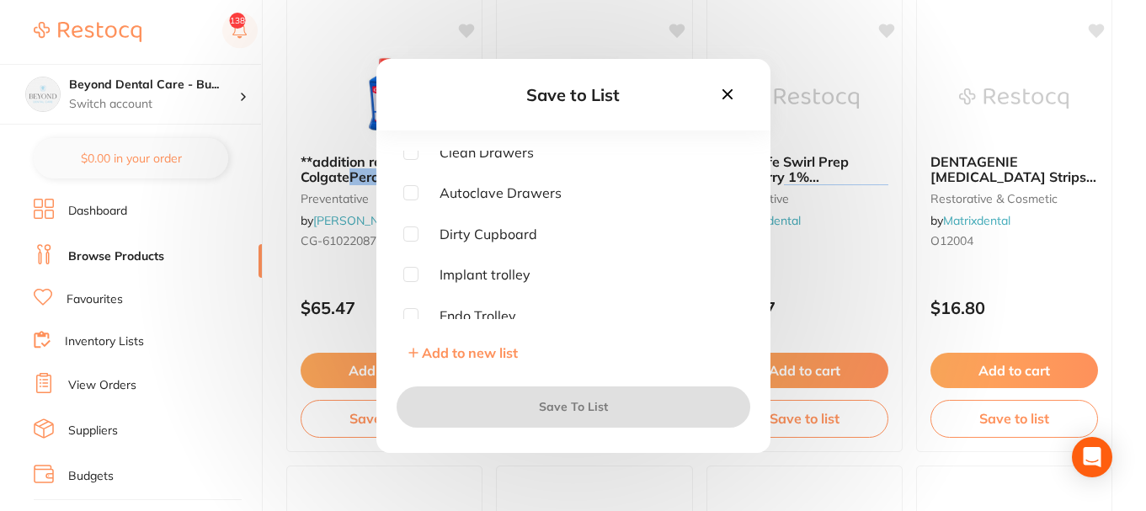
scroll to position [216, 0]
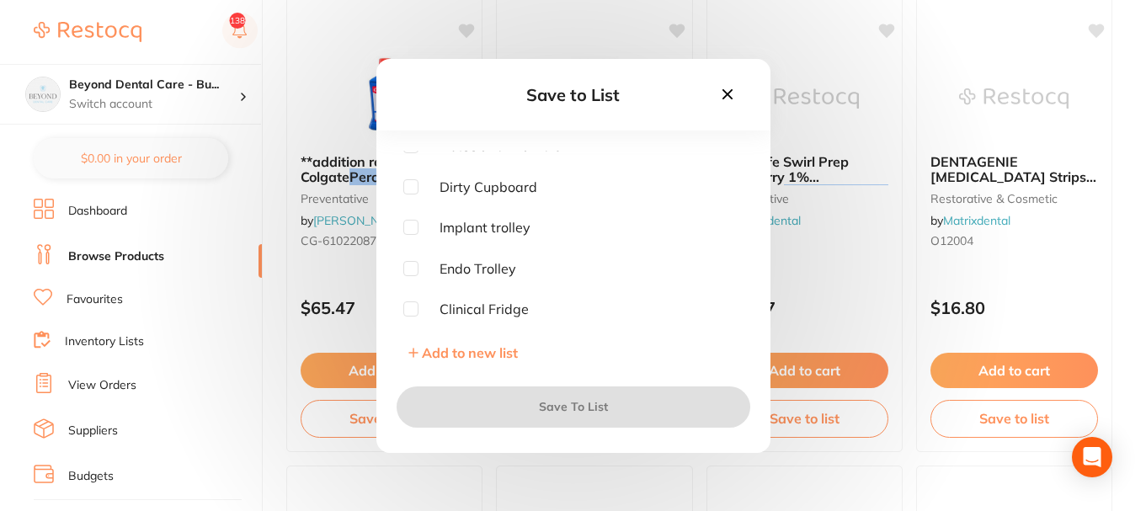
click at [406, 226] on input "checkbox" at bounding box center [410, 227] width 15 height 15
checkbox input "true"
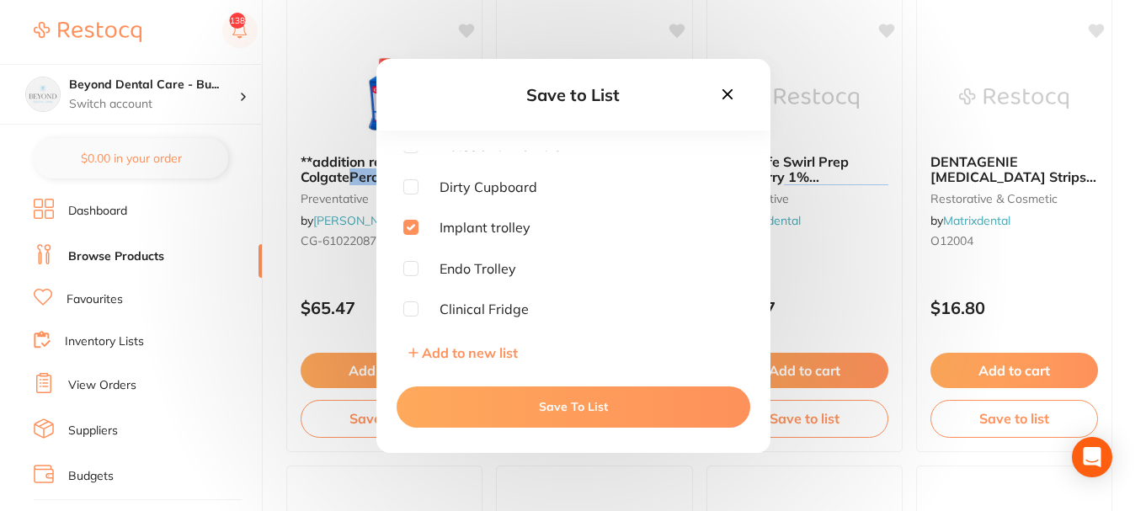
click at [487, 412] on button "Save To List" at bounding box center [574, 406] width 354 height 40
